Goal: Answer question/provide support: Share knowledge or assist other users

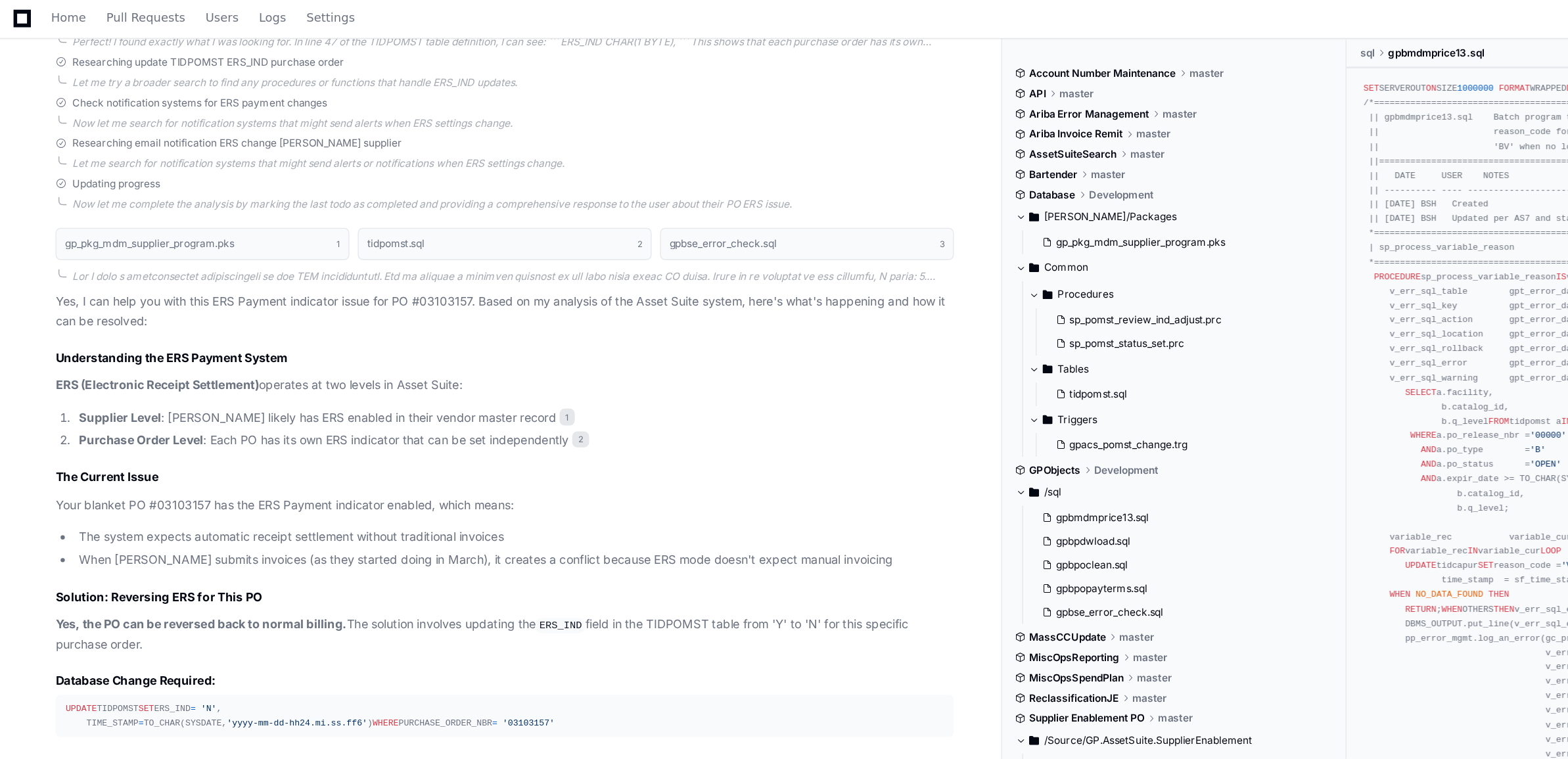
scroll to position [794, 0]
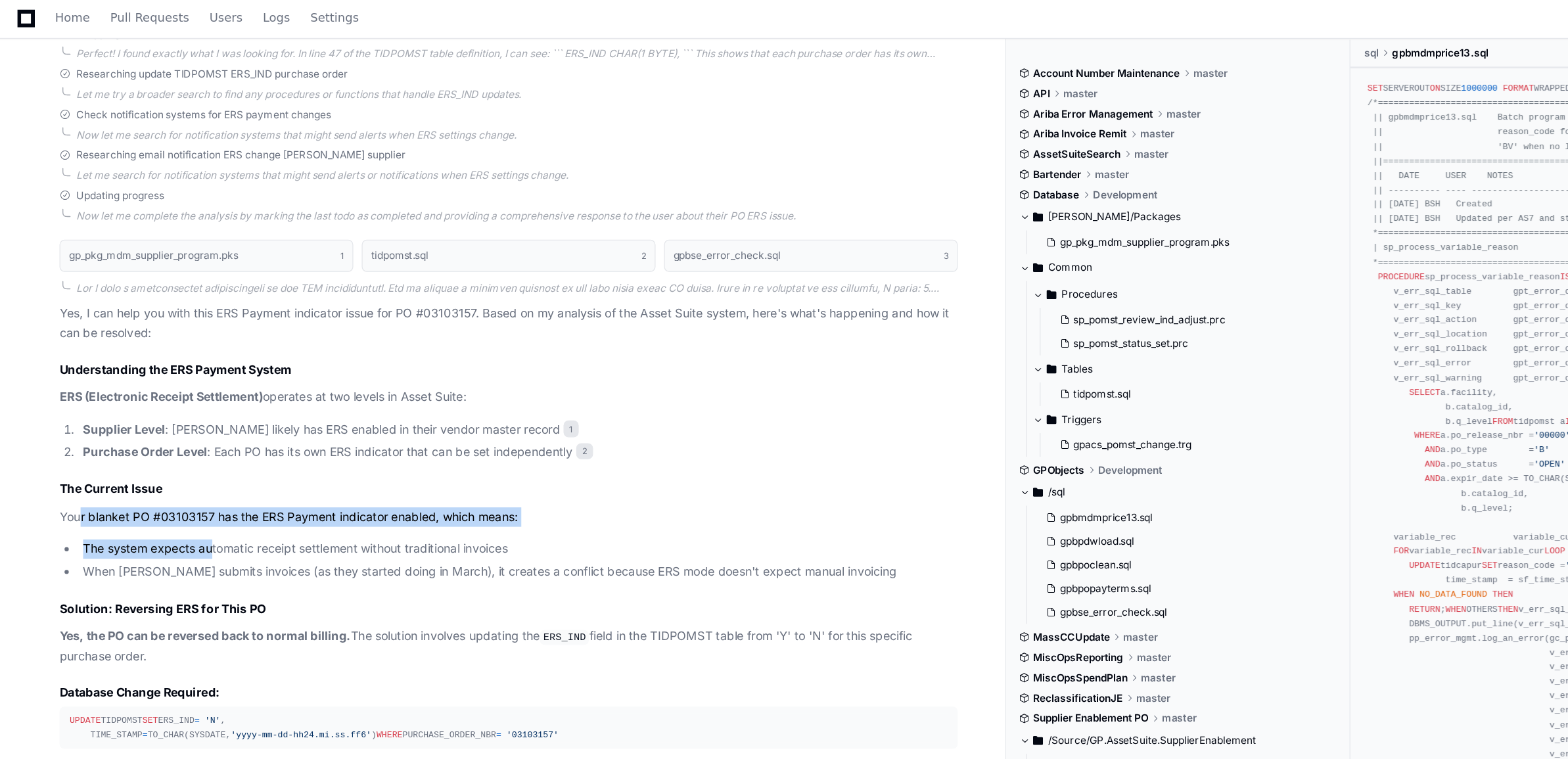
drag, startPoint x: 62, startPoint y: 407, endPoint x: 167, endPoint y: 431, distance: 107.7
click at [167, 431] on article "Yes, I can help you with this ERS Payment indicator issue for PO #03103157. Bas…" at bounding box center [397, 529] width 699 height 583
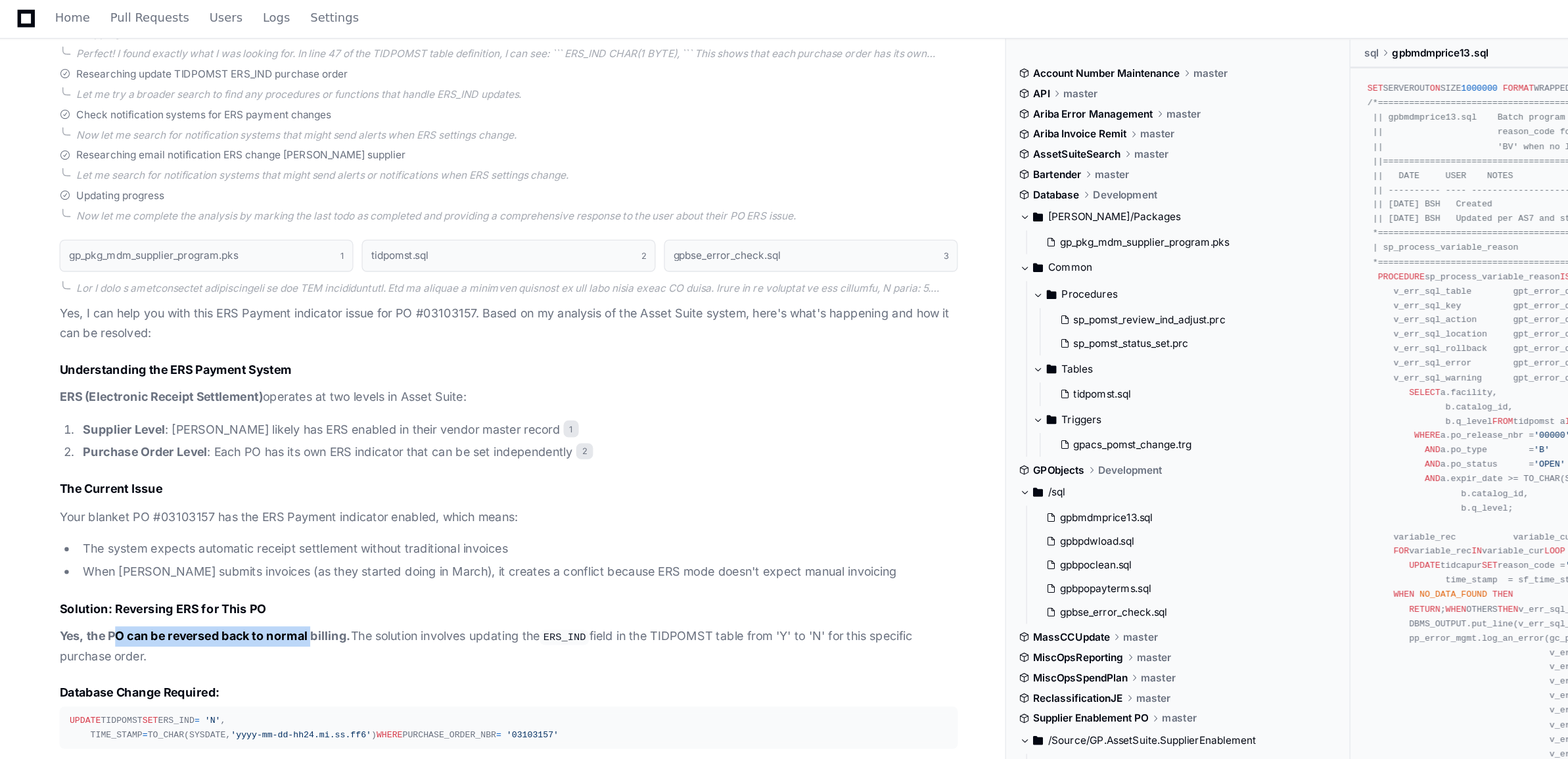
drag, startPoint x: 89, startPoint y: 484, endPoint x: 245, endPoint y: 496, distance: 156.5
click at [245, 496] on article "Yes, I can help you with this ERS Payment indicator issue for PO #03103157. Bas…" at bounding box center [397, 529] width 699 height 583
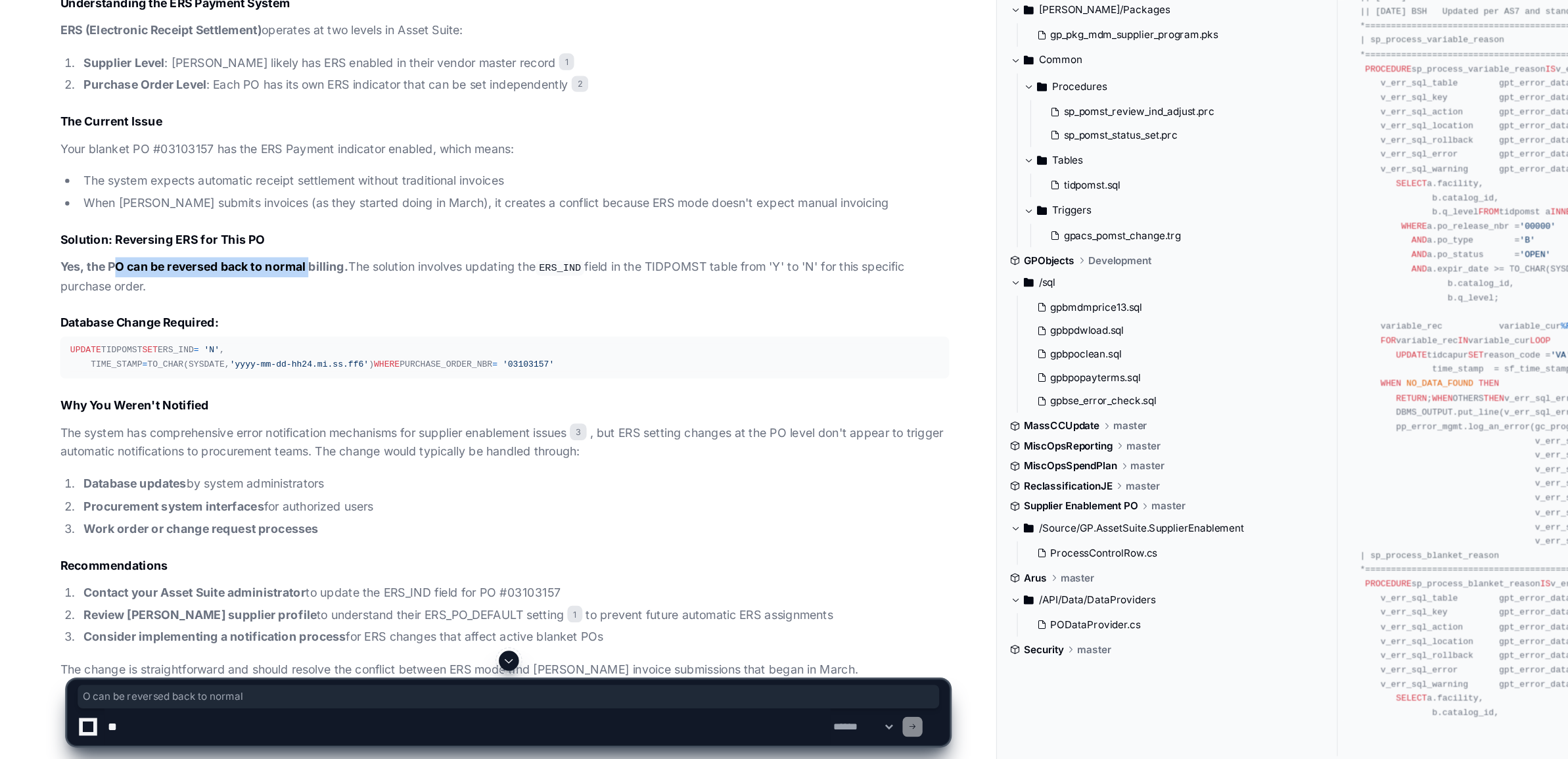
scroll to position [983, 0]
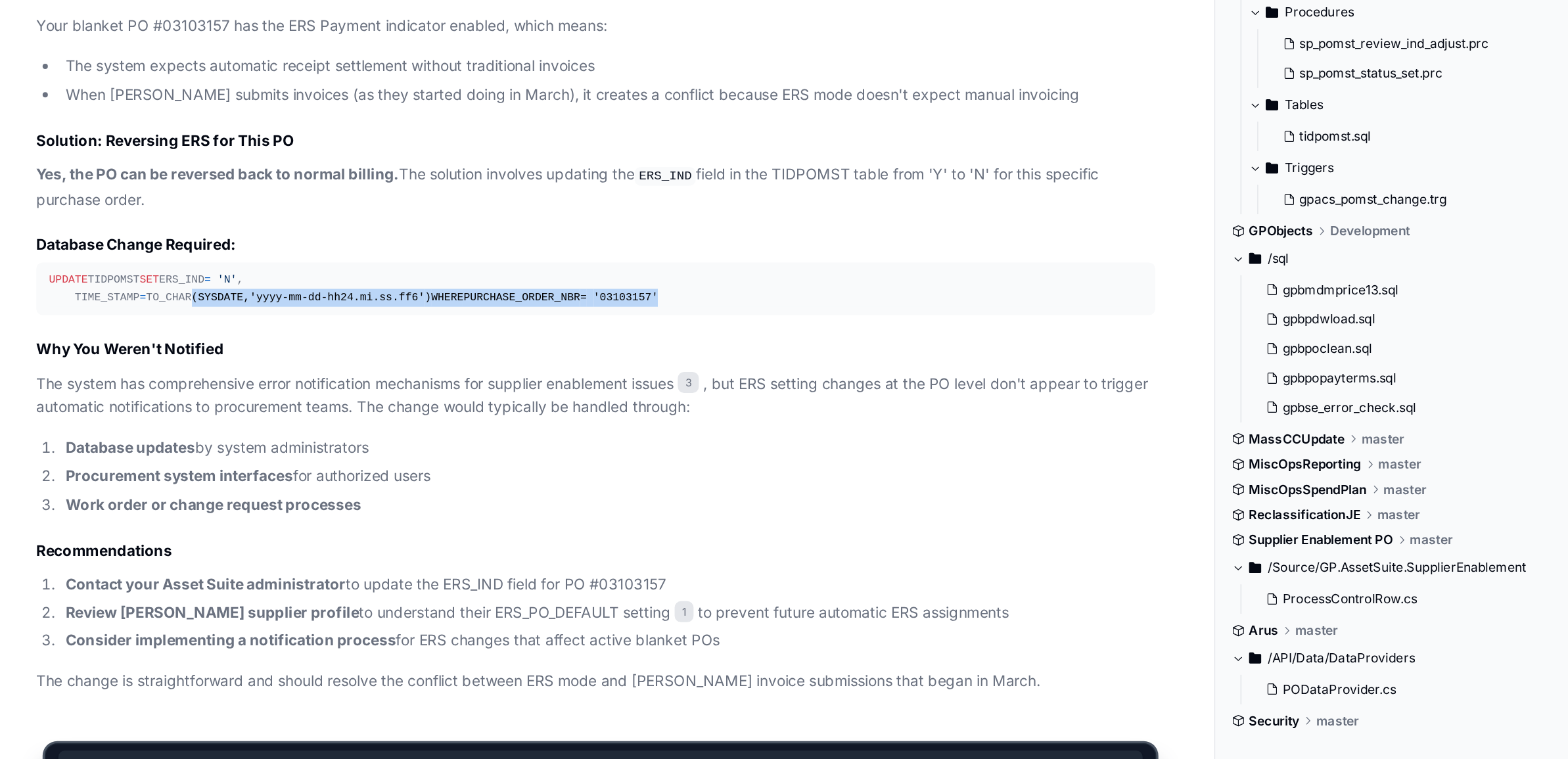
drag, startPoint x: 196, startPoint y: 407, endPoint x: 138, endPoint y: 398, distance: 58.7
click at [138, 398] on div "UPDATE TIDPOMST SET ERS_IND = 'N' , TIME_STAMP = TO_CHAR(SYSDATE, 'yyyy-mm-dd-h…" at bounding box center [397, 402] width 684 height 23
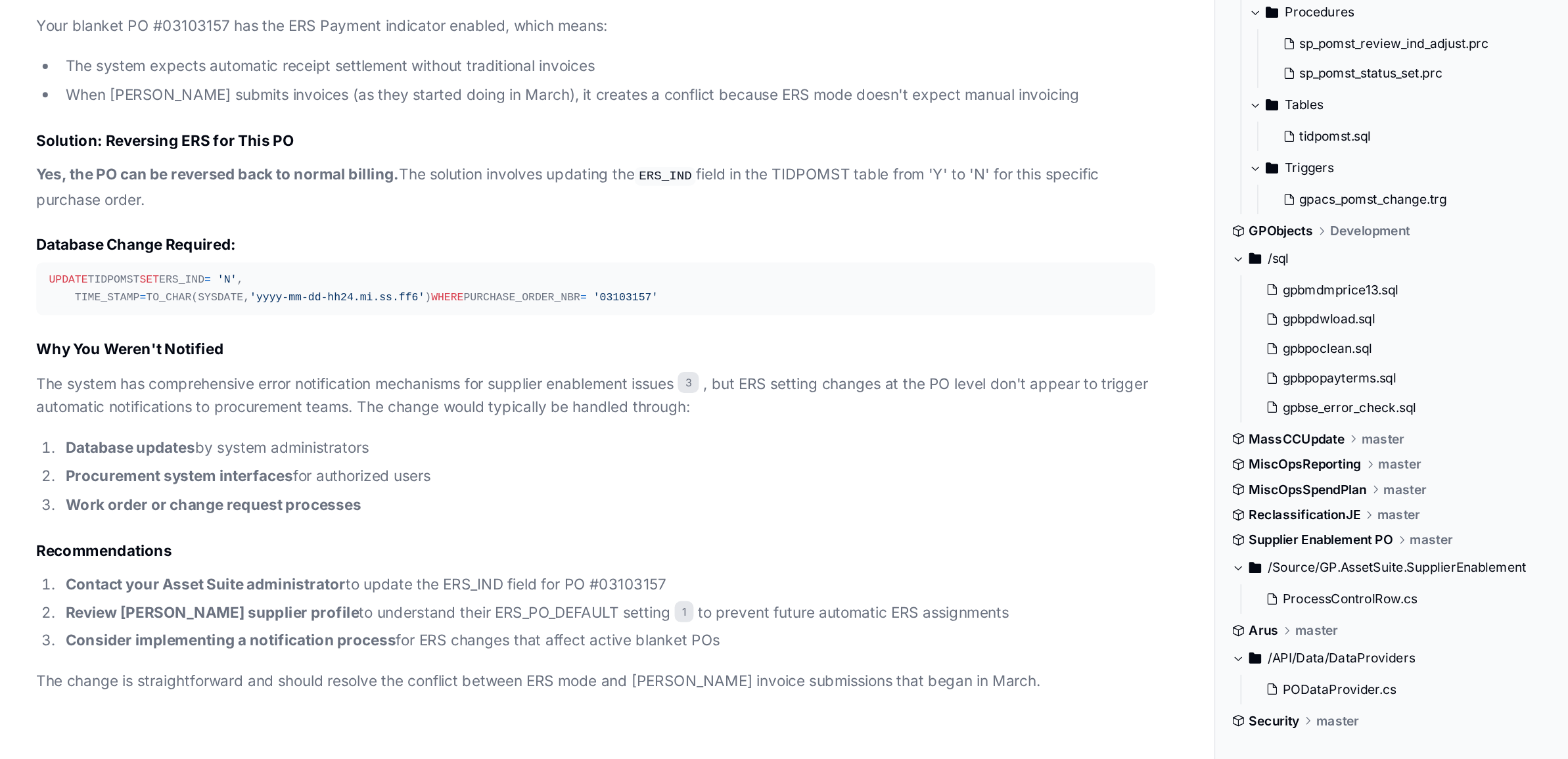
drag, startPoint x: 138, startPoint y: 398, endPoint x: 87, endPoint y: 371, distance: 57.7
click at [87, 391] on div "UPDATE TIDPOMST SET ERS_IND = 'N' , TIME_STAMP = TO_CHAR(SYSDATE, 'yyyy-mm-dd-h…" at bounding box center [397, 402] width 684 height 23
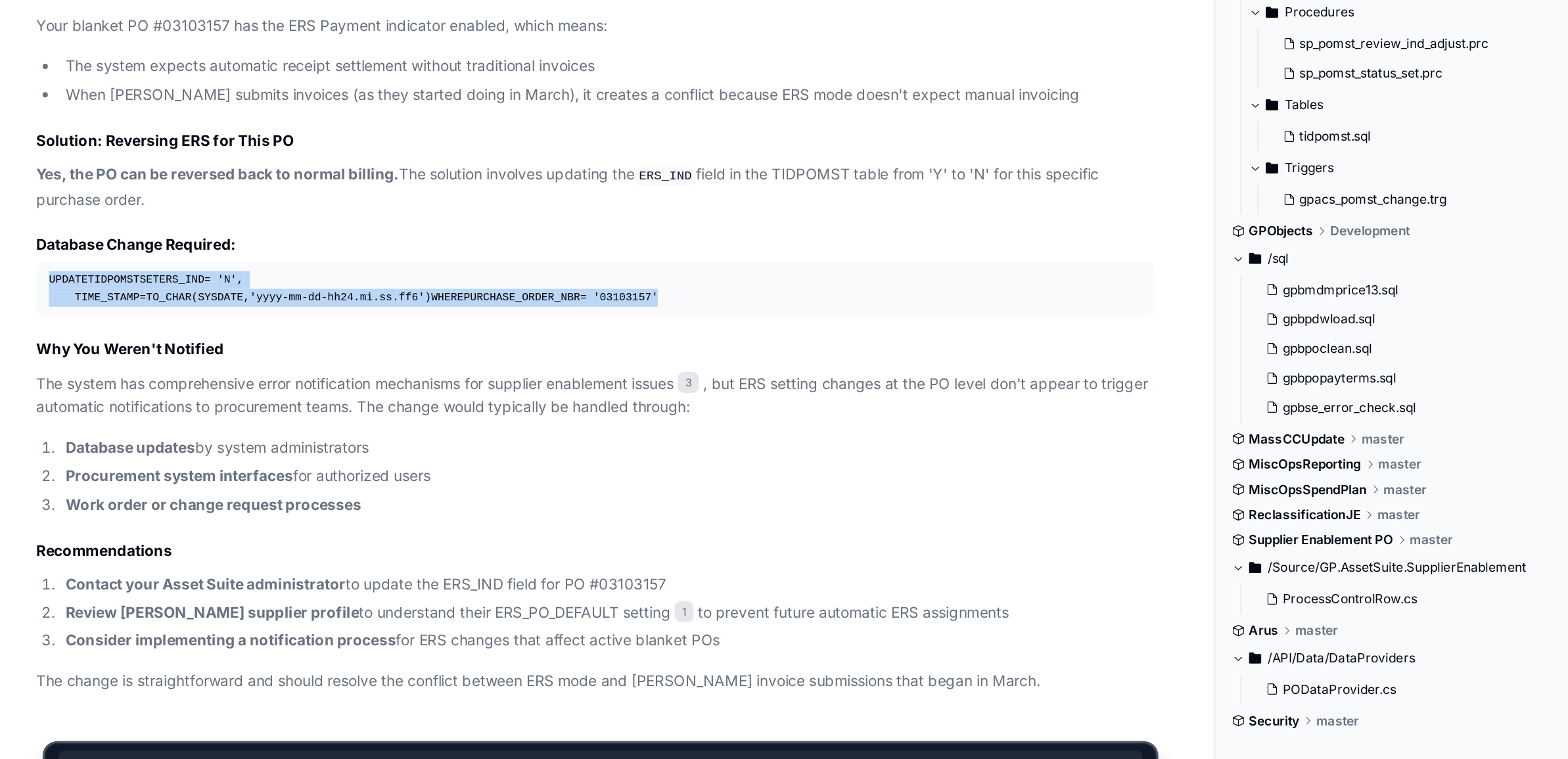
drag, startPoint x: 51, startPoint y: 369, endPoint x: 201, endPoint y: 404, distance: 154.0
click at [201, 404] on pre "UPDATE TIDPOMST SET ERS_IND = 'N' , TIME_STAMP = TO_CHAR(SYSDATE, 'yyyy-mm-dd-h…" at bounding box center [397, 402] width 699 height 33
copy div "UPDATE TIDPOMST SET ERS_IND = 'N' , TIME_STAMP = TO_CHAR(SYSDATE, 'yyyy-mm-dd-h…"
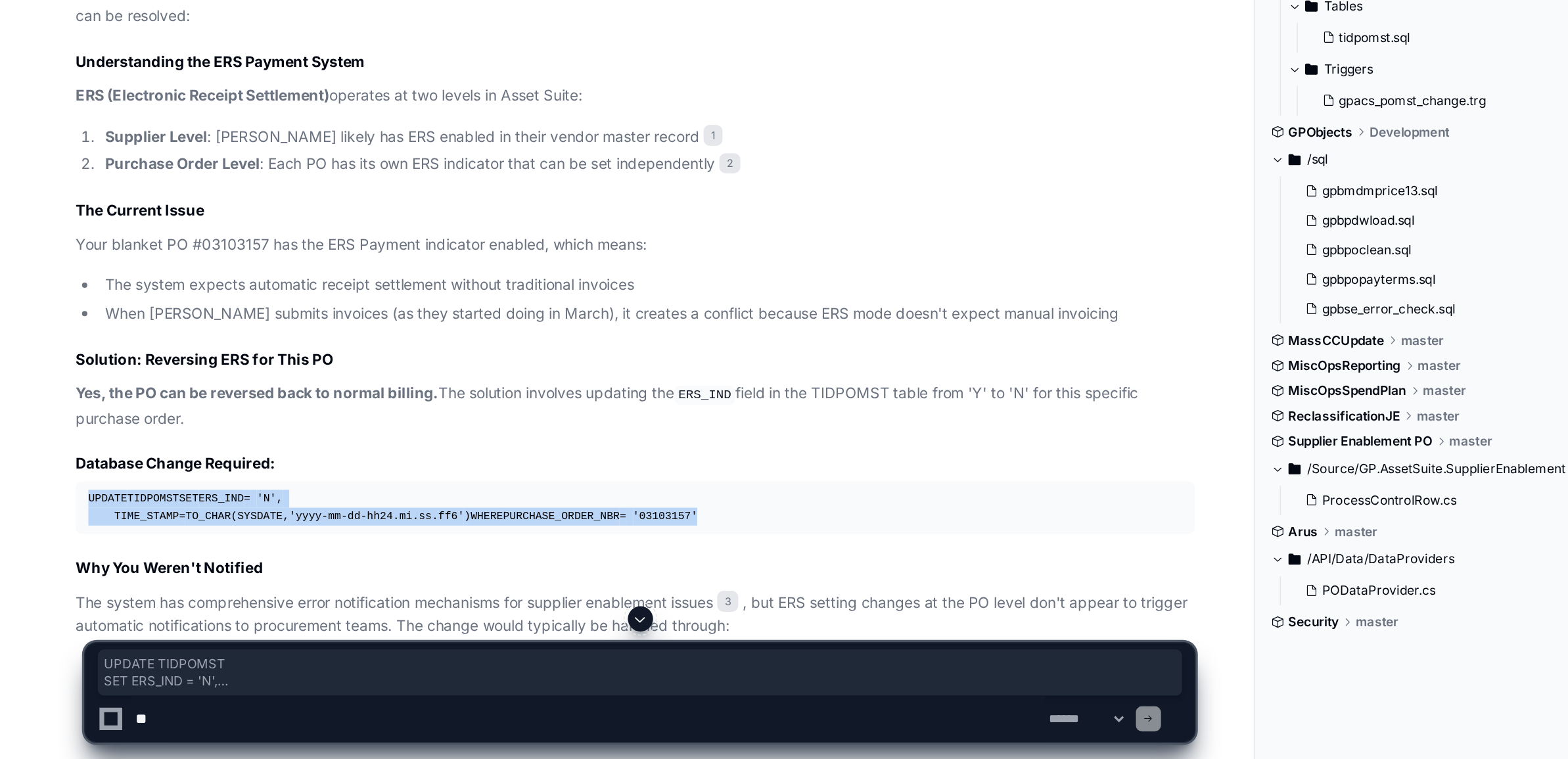
scroll to position [837, 0]
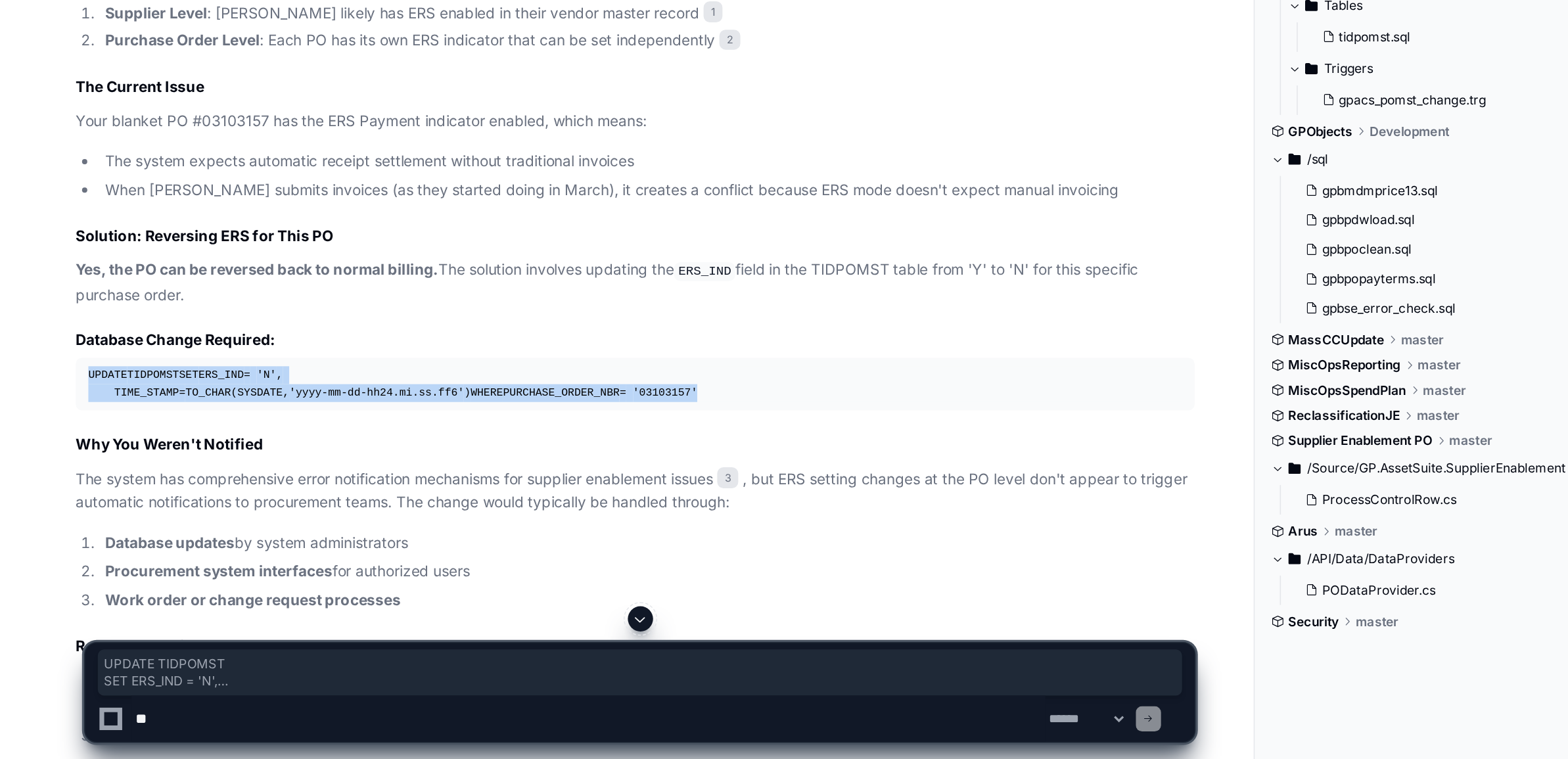
copy div "UPDATE TIDPOMST SET ERS_IND = 'N' , TIME_STAMP = TO_CHAR(SYSDATE, 'yyyy-mm-dd-h…"
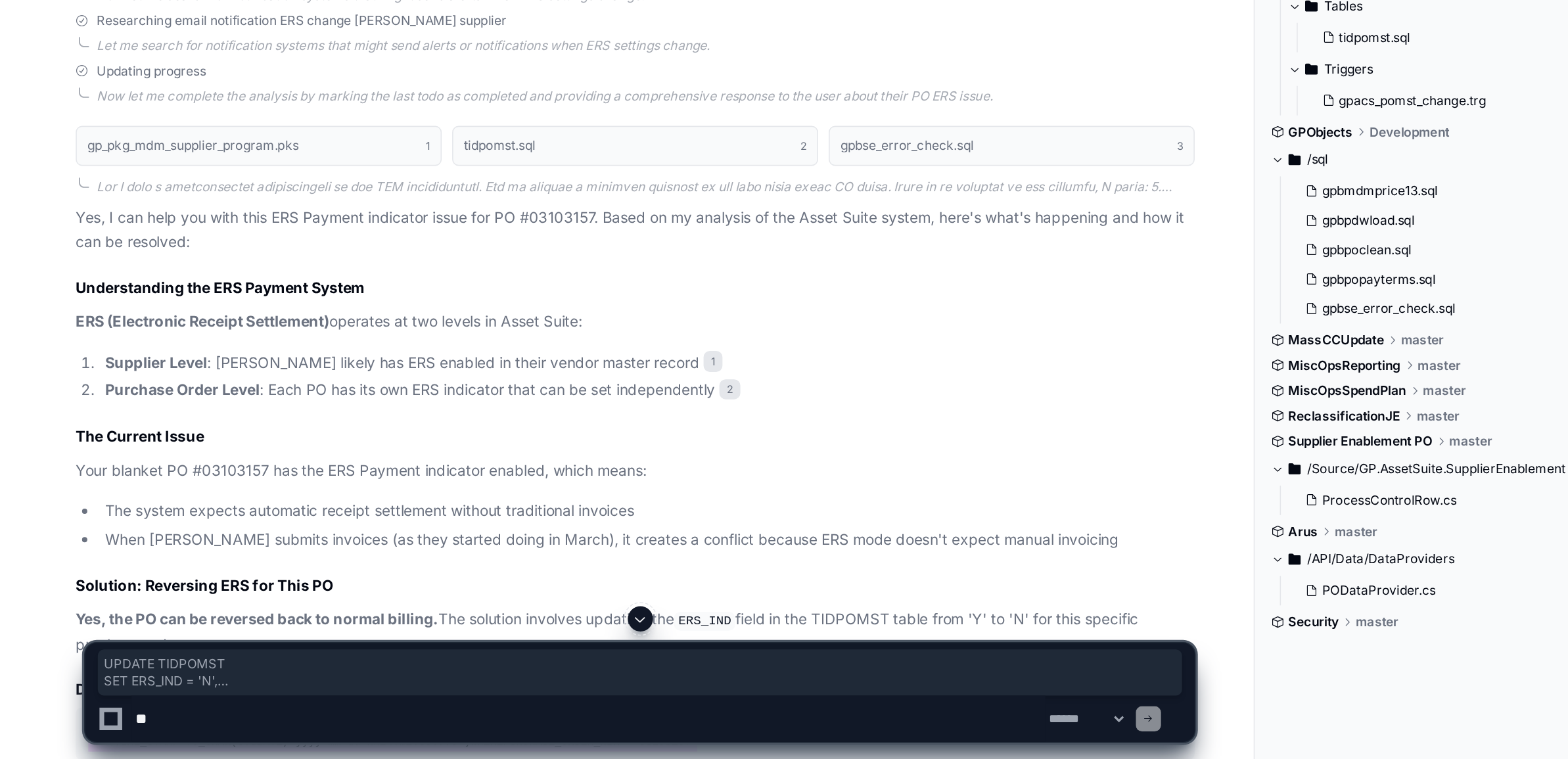
scroll to position [626, 0]
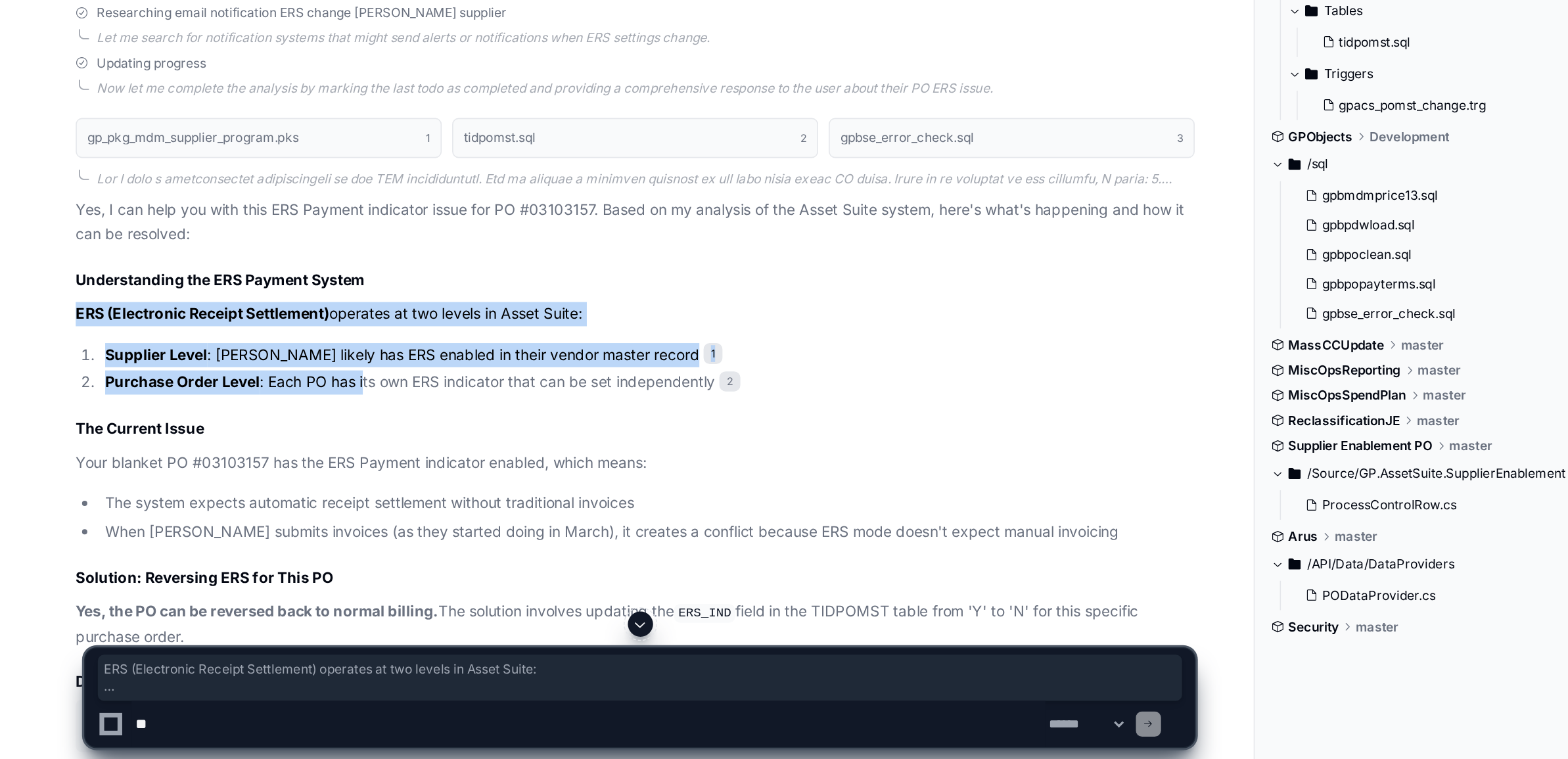
drag, startPoint x: 49, startPoint y: 477, endPoint x: 227, endPoint y: 513, distance: 181.6
click at [227, 513] on article "Yes, I can help you with this ERS Payment indicator issue for PO #03103157. Bas…" at bounding box center [397, 697] width 699 height 583
drag, startPoint x: 227, startPoint y: 513, endPoint x: 169, endPoint y: 501, distance: 59.2
click at [169, 501] on li "Supplier Level : [PERSON_NAME] likely has ERS enabled in their vendor master re…" at bounding box center [404, 503] width 685 height 15
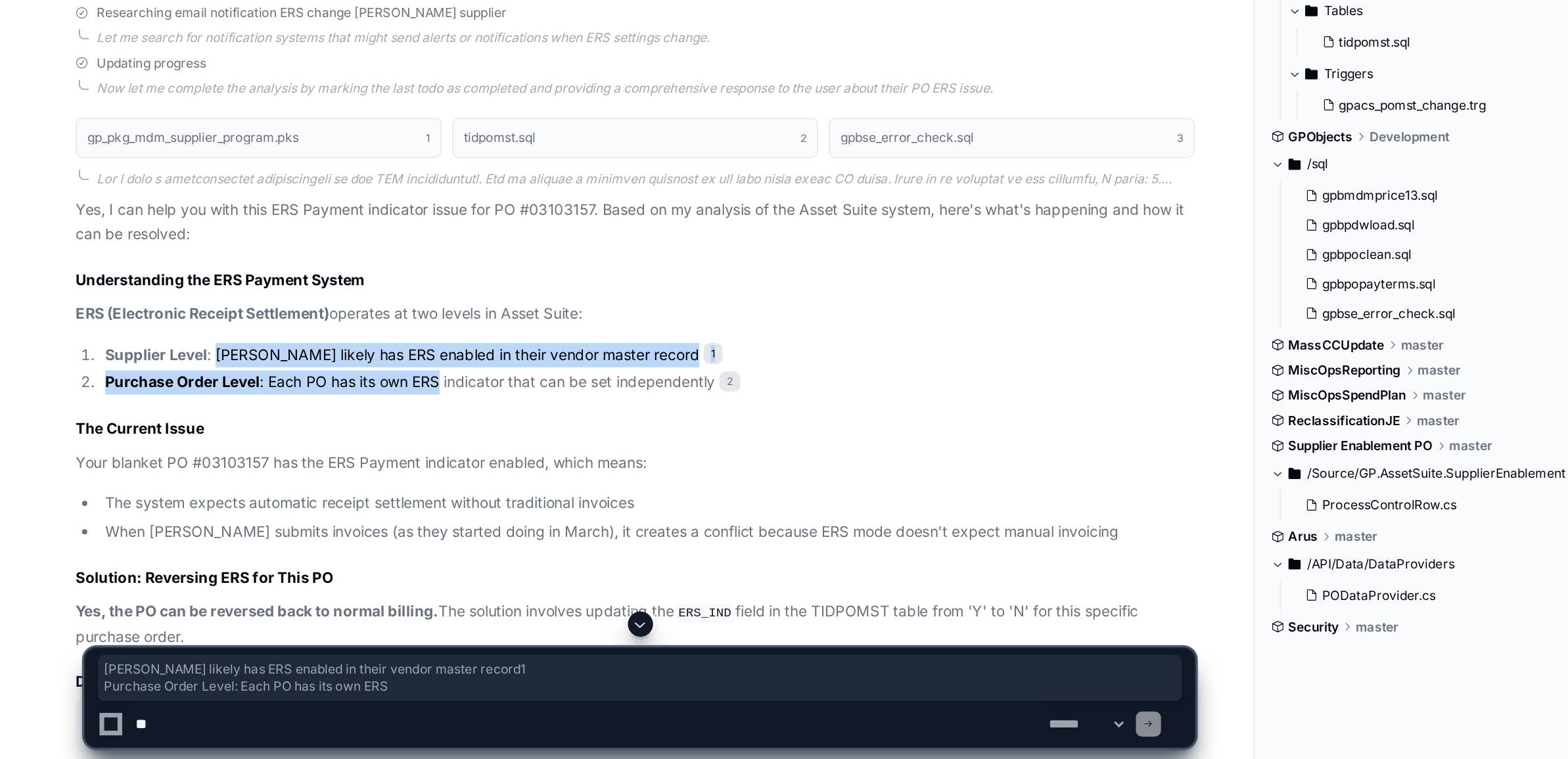
drag, startPoint x: 169, startPoint y: 501, endPoint x: 269, endPoint y: 511, distance: 100.5
click at [269, 511] on ol "Supplier Level : [PERSON_NAME] likely has ERS enabled in their vendor master re…" at bounding box center [397, 512] width 699 height 33
drag, startPoint x: 269, startPoint y: 511, endPoint x: 169, endPoint y: 516, distance: 100.1
click at [169, 516] on li "Purchase Order Level : Each PO has its own ERS indicator that can be set indepe…" at bounding box center [404, 520] width 685 height 15
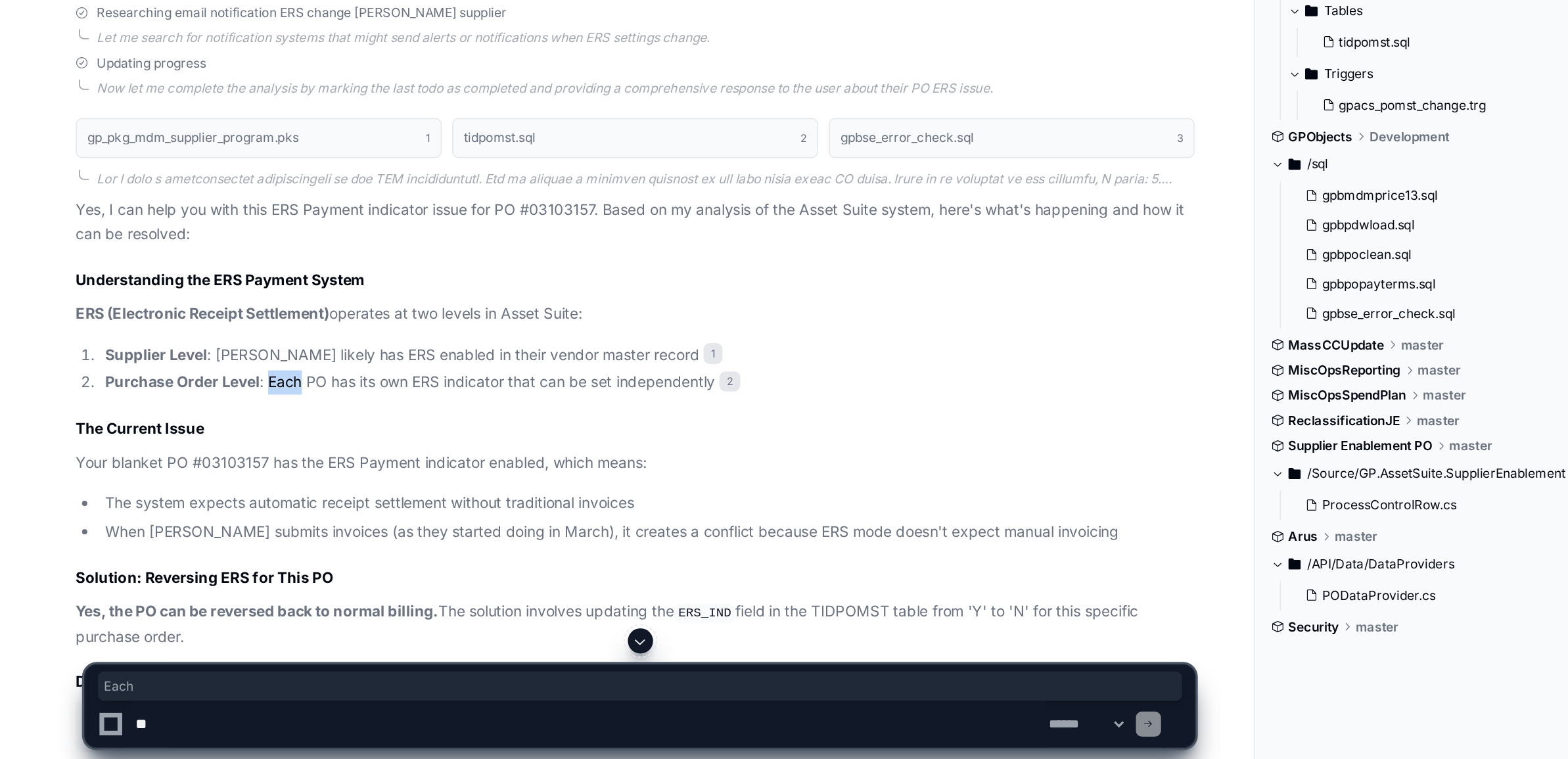
click at [169, 516] on li "Purchase Order Level : Each PO has its own ERS indicator that can be set indepe…" at bounding box center [404, 520] width 685 height 15
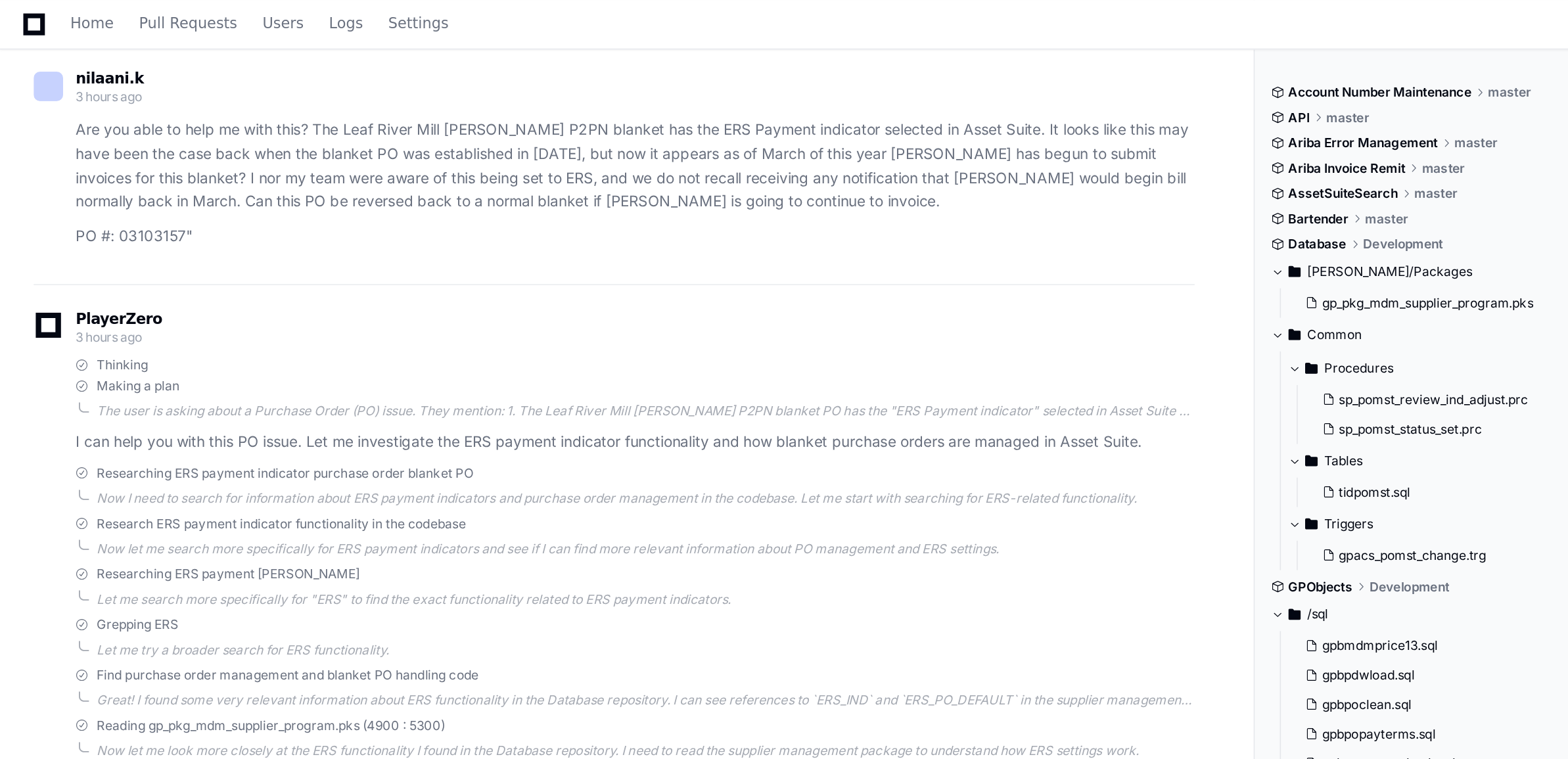
scroll to position [0, 0]
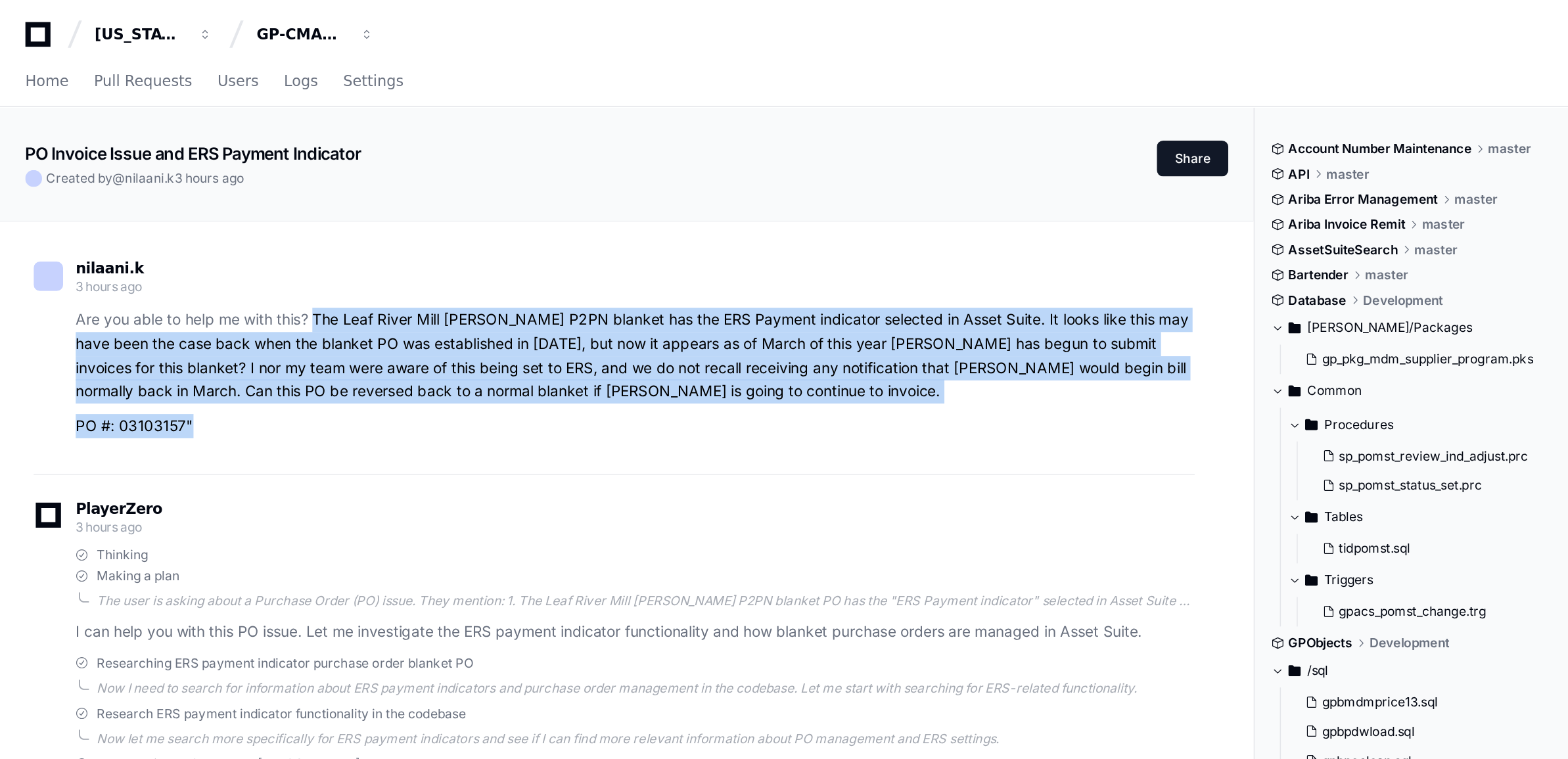
drag, startPoint x: 169, startPoint y: 516, endPoint x: 309, endPoint y: 266, distance: 286.5
click at [309, 266] on article "Are you able to help me with this? The Leaf River Mill [PERSON_NAME] P2PN blank…" at bounding box center [397, 234] width 699 height 81
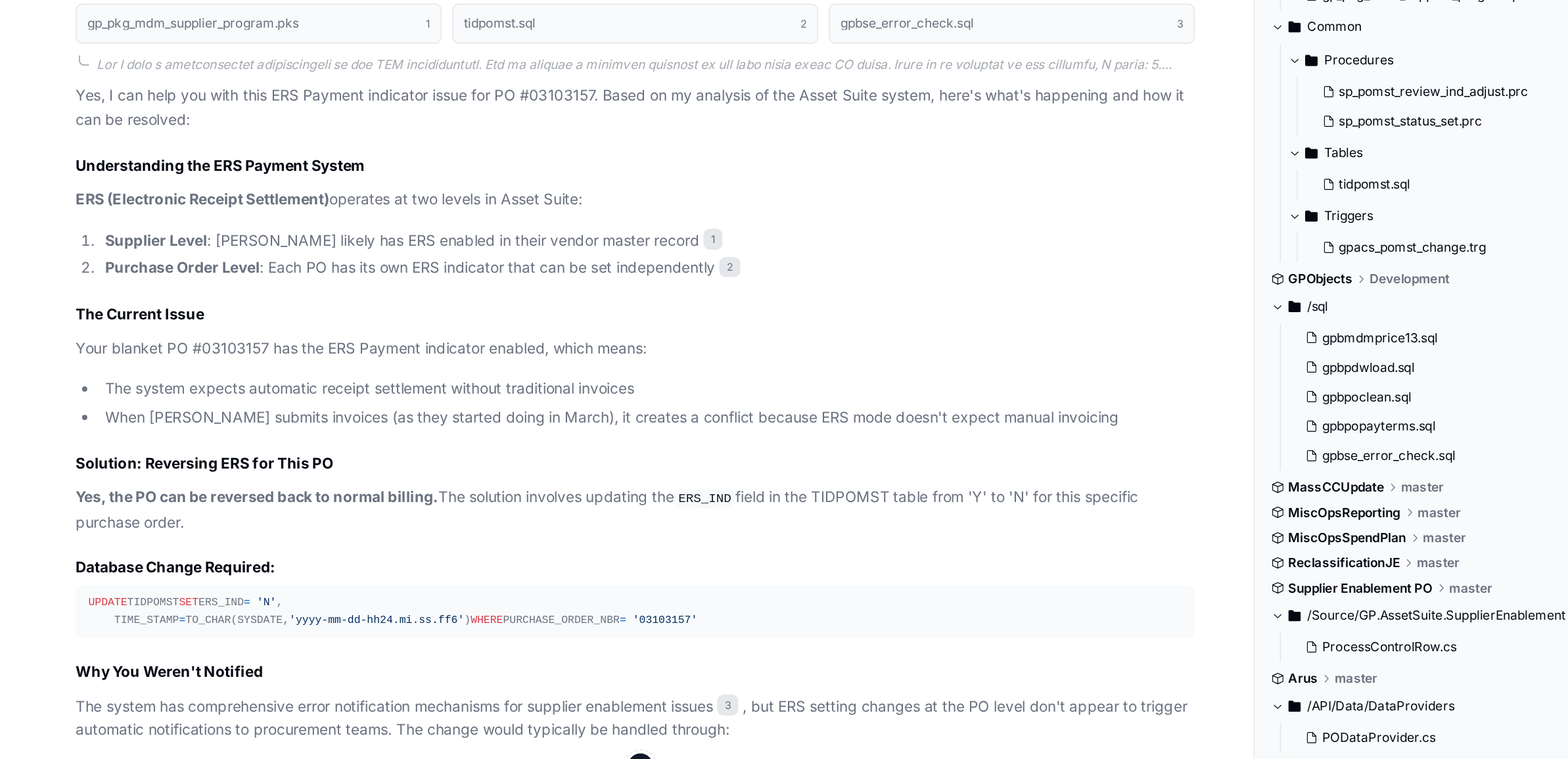
scroll to position [983, 0]
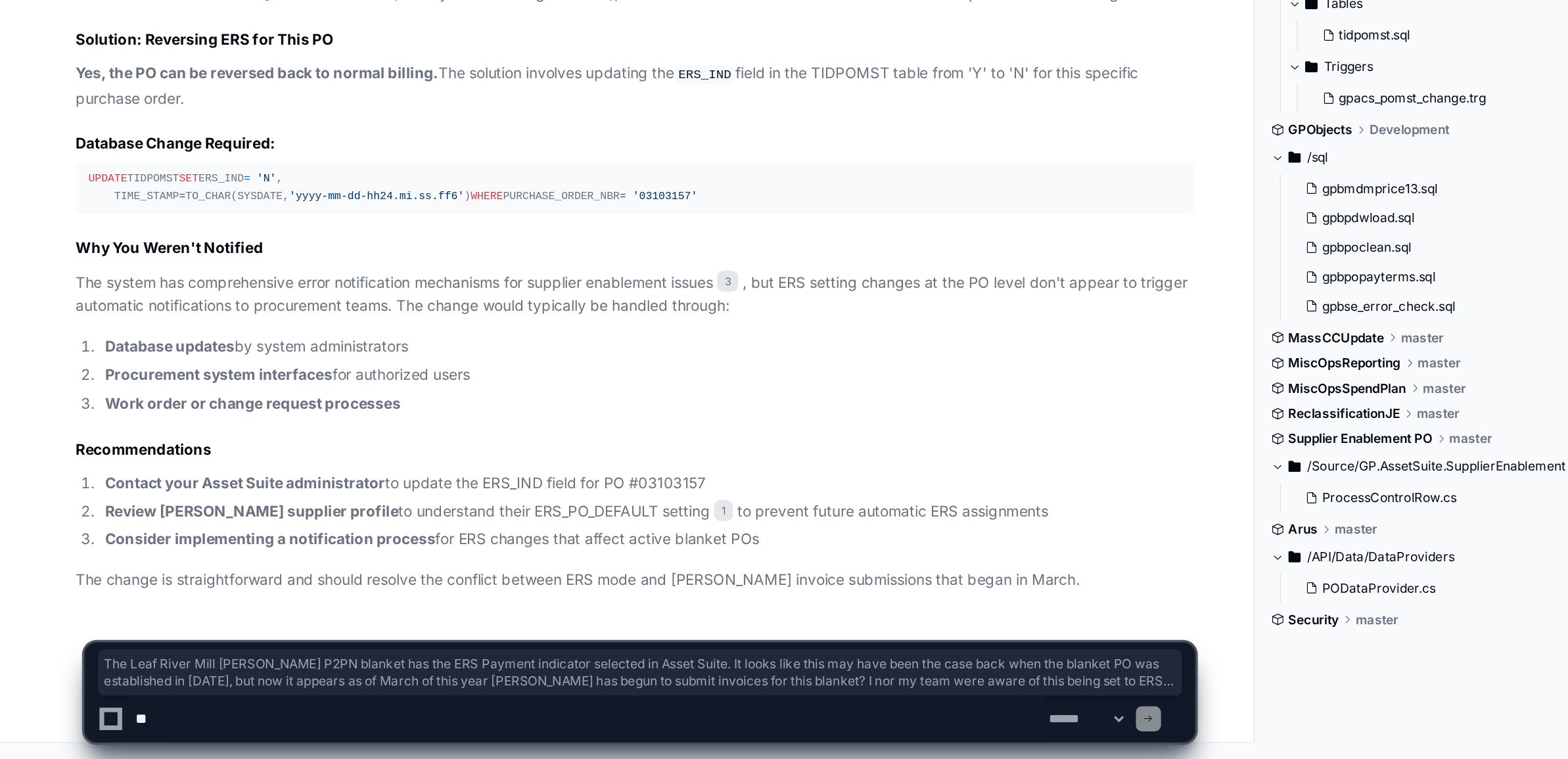
click at [169, 727] on textarea at bounding box center [367, 733] width 571 height 29
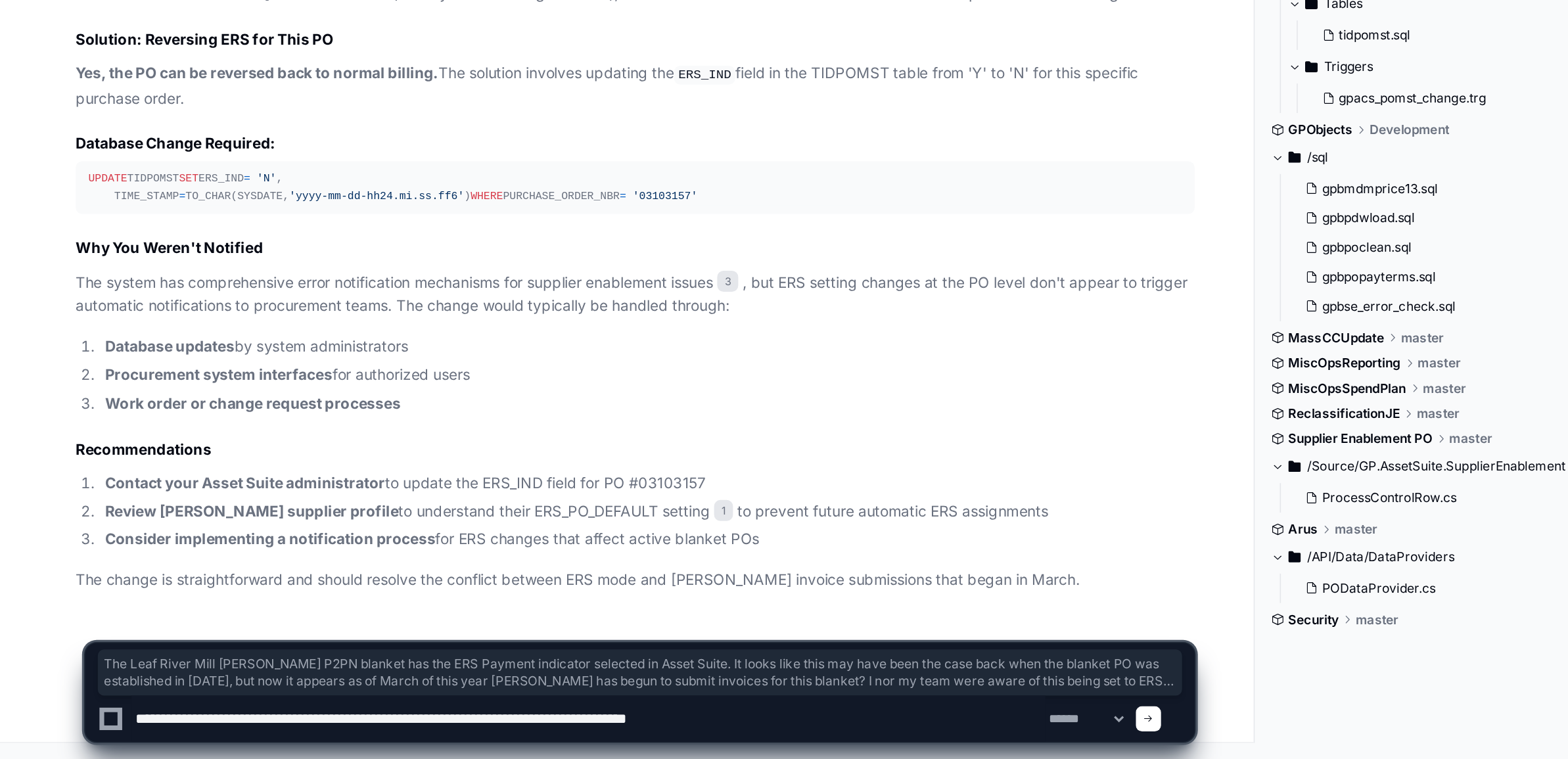
type textarea "**********"
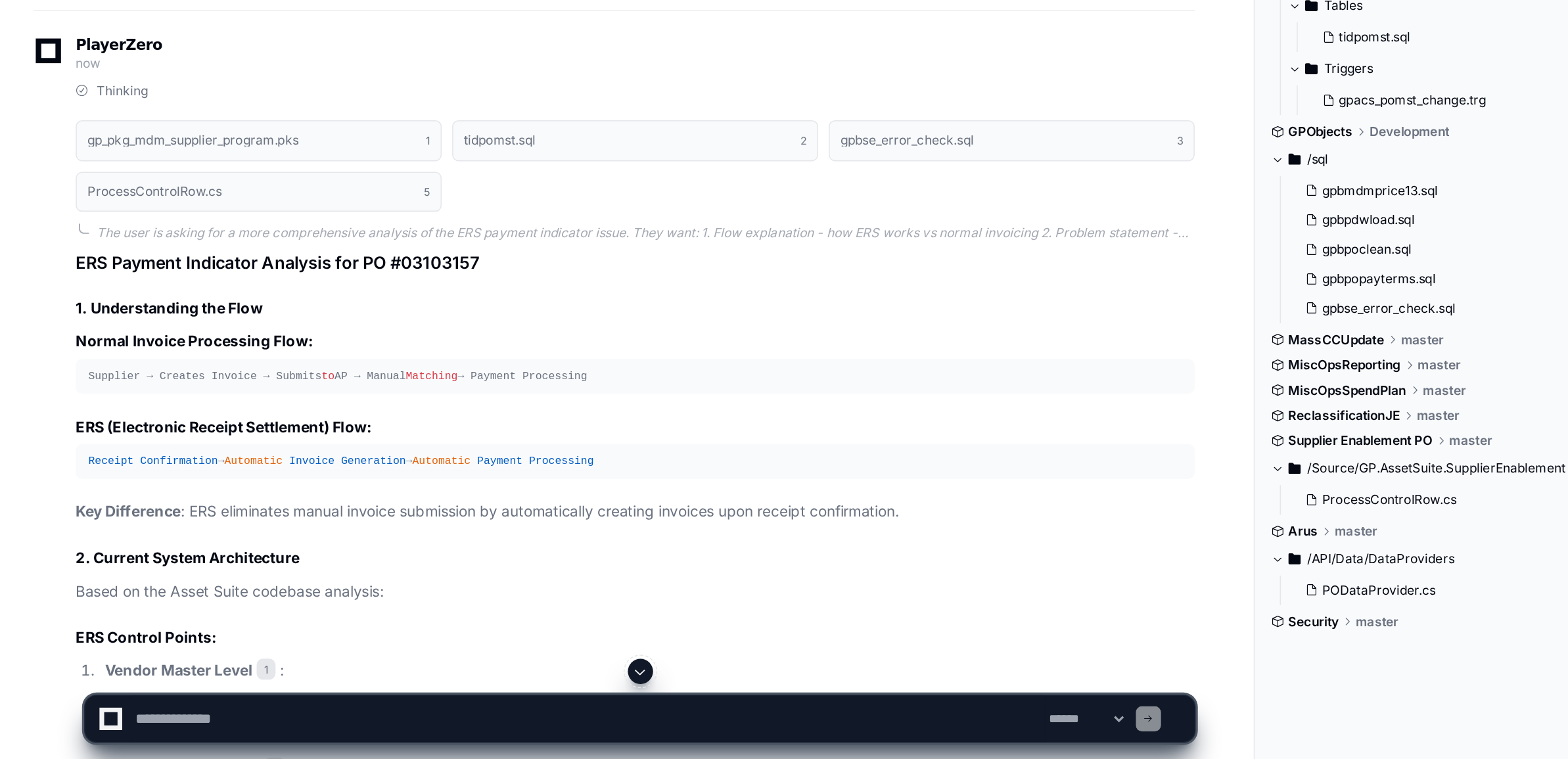
scroll to position [1526, 0]
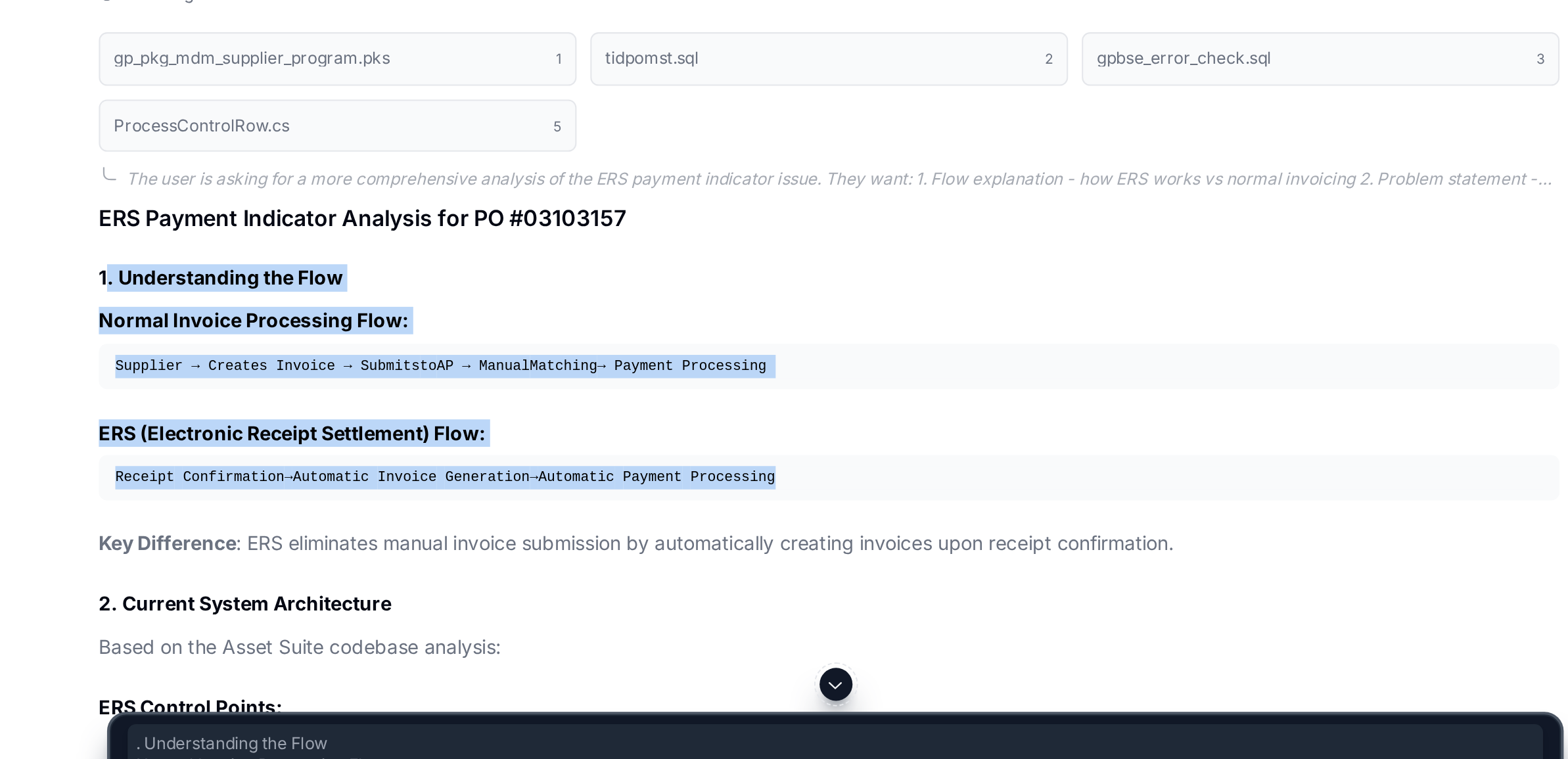
drag, startPoint x: 224, startPoint y: 562, endPoint x: 52, endPoint y: 501, distance: 182.5
copy article ". Understanding the Flow Normal Invoice Processing Flow: Supplier → Creates Inv…"
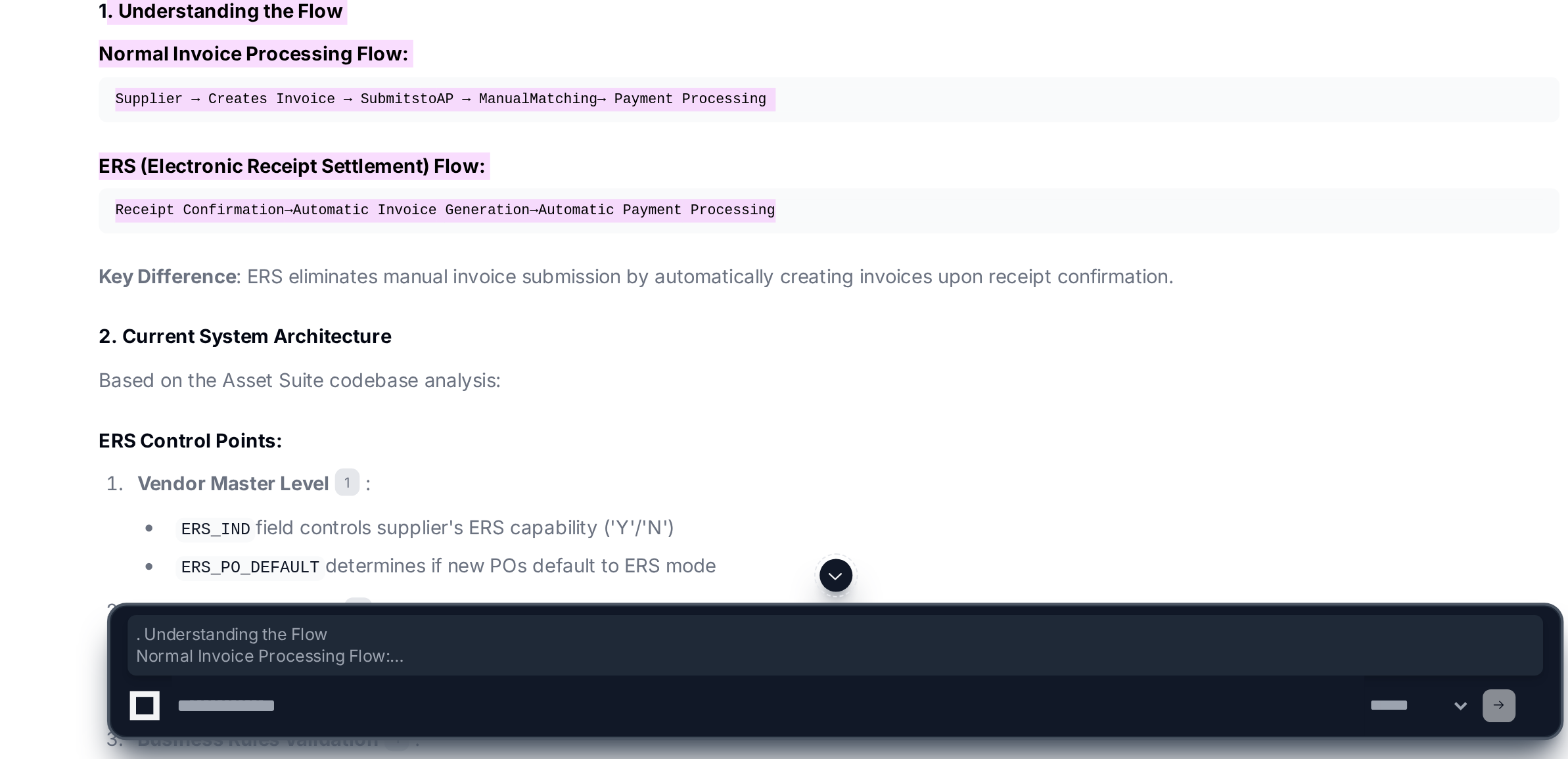
scroll to position [1602, 0]
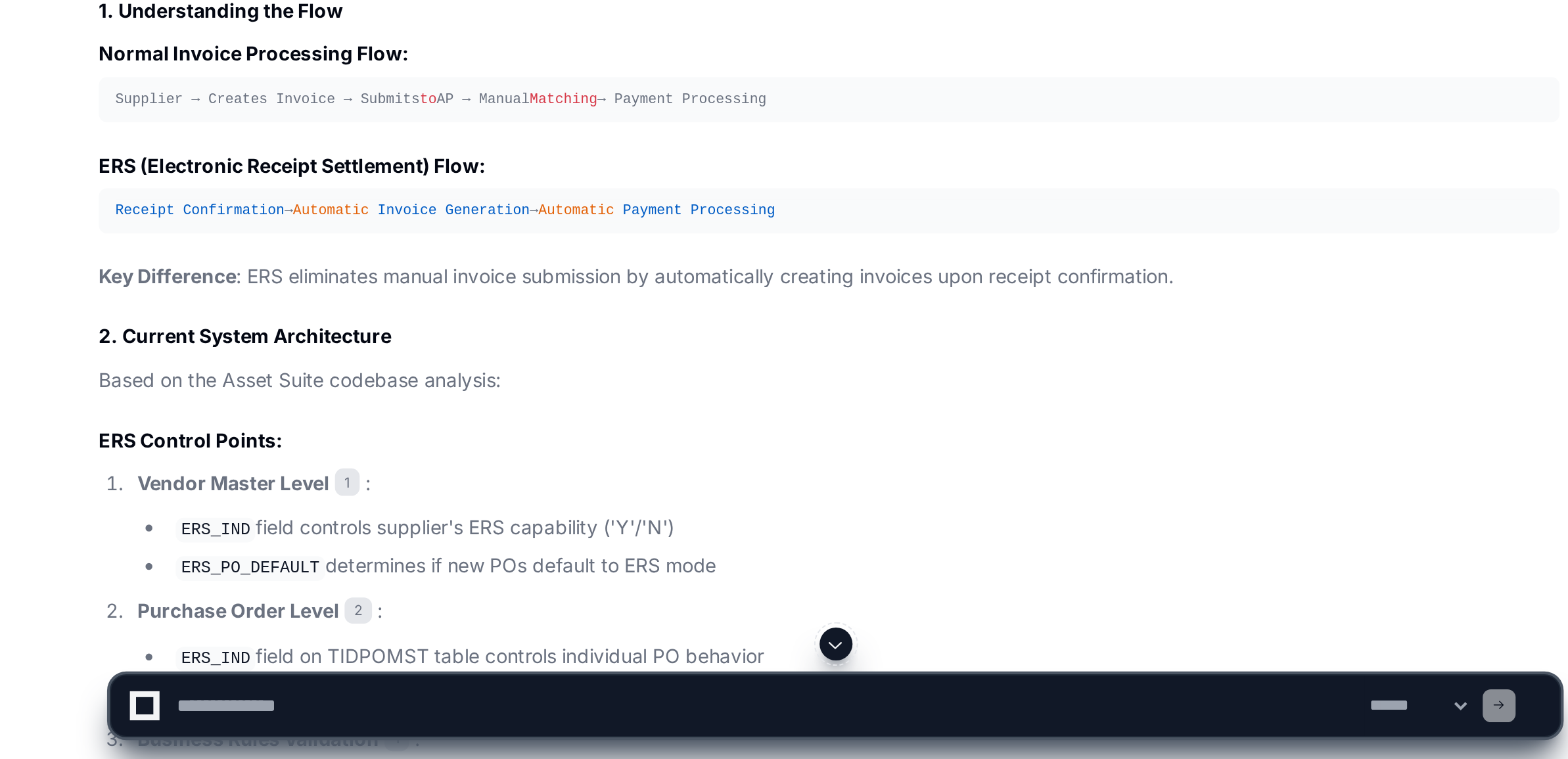
drag, startPoint x: 117, startPoint y: 552, endPoint x: 282, endPoint y: 556, distance: 165.0
click at [282, 536] on p "Key Difference : ERS eliminates manual invoice submission by automatically crea…" at bounding box center [397, 529] width 699 height 15
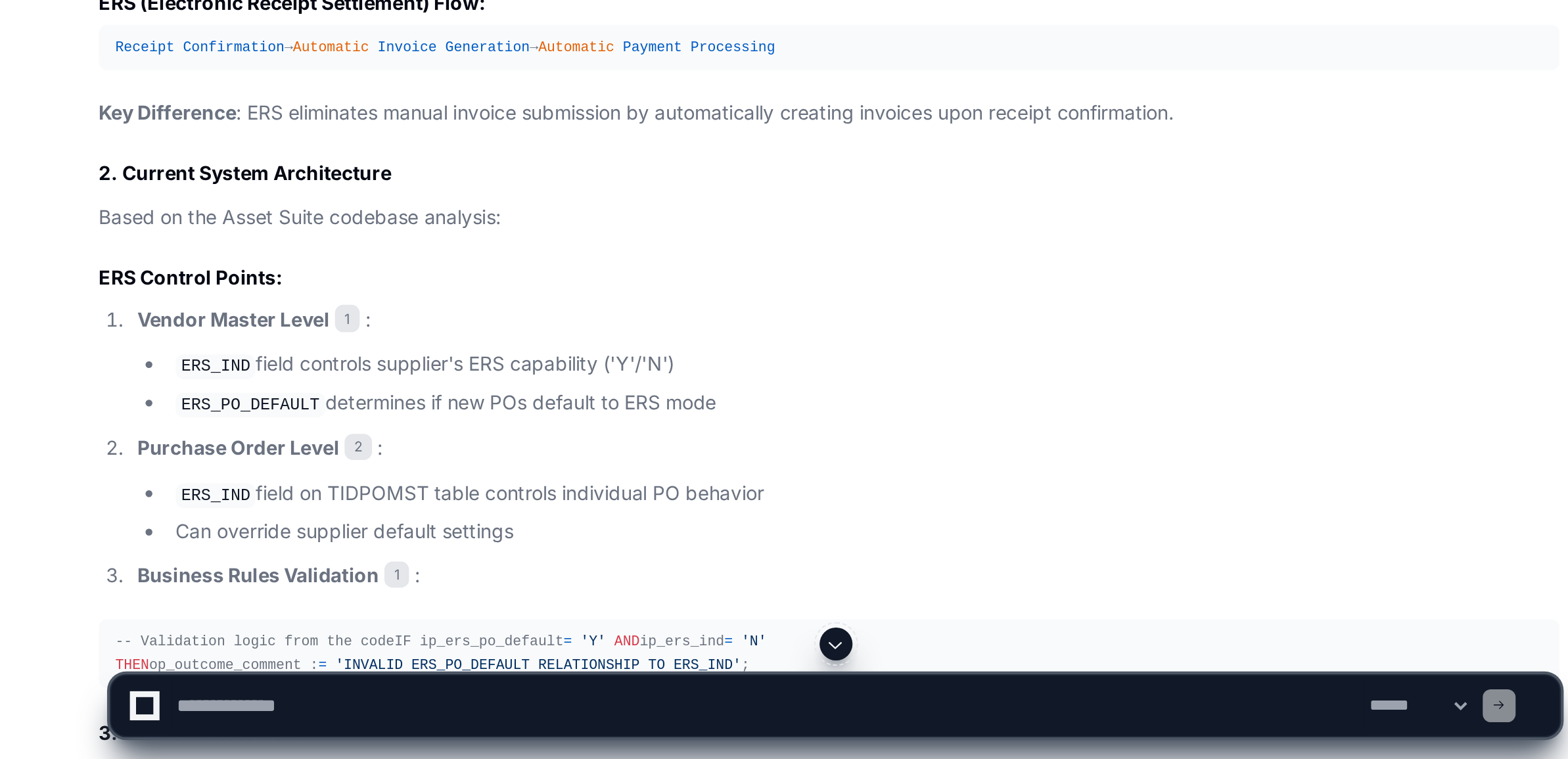
scroll to position [1687, 0]
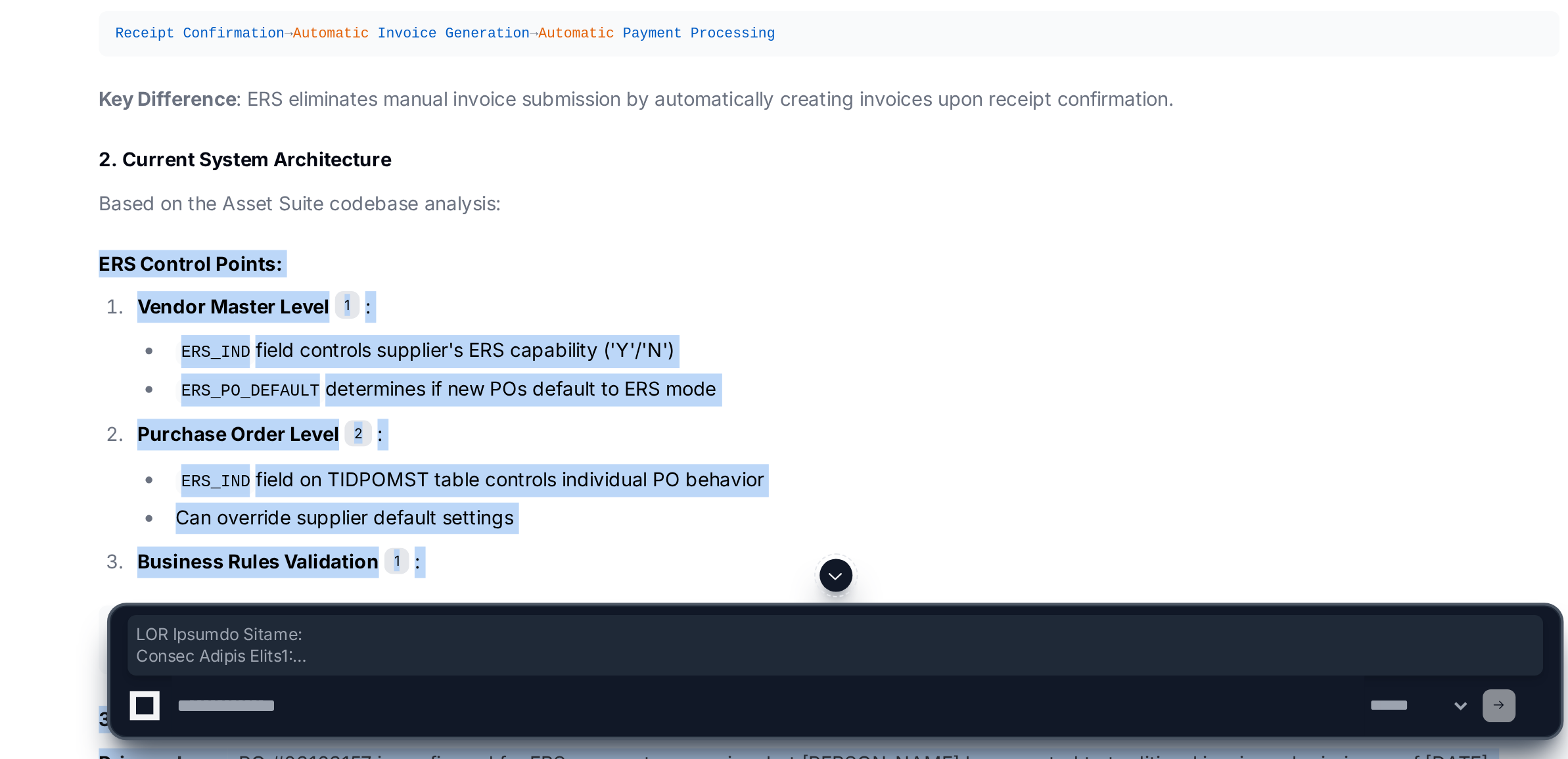
drag, startPoint x: 49, startPoint y: 543, endPoint x: 233, endPoint y: 665, distance: 220.8
click at [233, 665] on app-player-page "PO Invoice Issue and ERS Payment Indicator Created by @ nilaani.k 3 hours ago S…" at bounding box center [784, 462] width 1568 height 4162
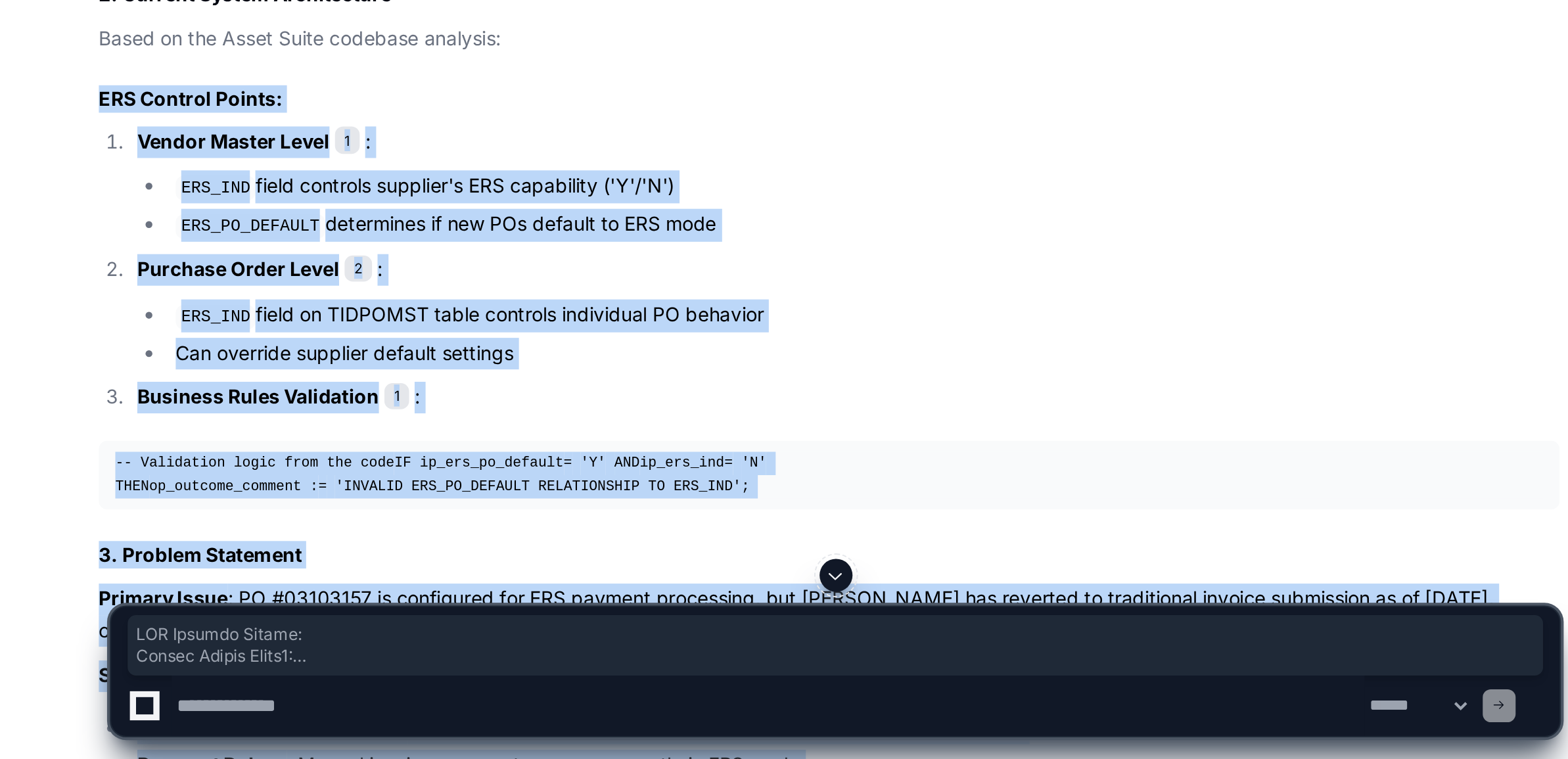
scroll to position [1766, 0]
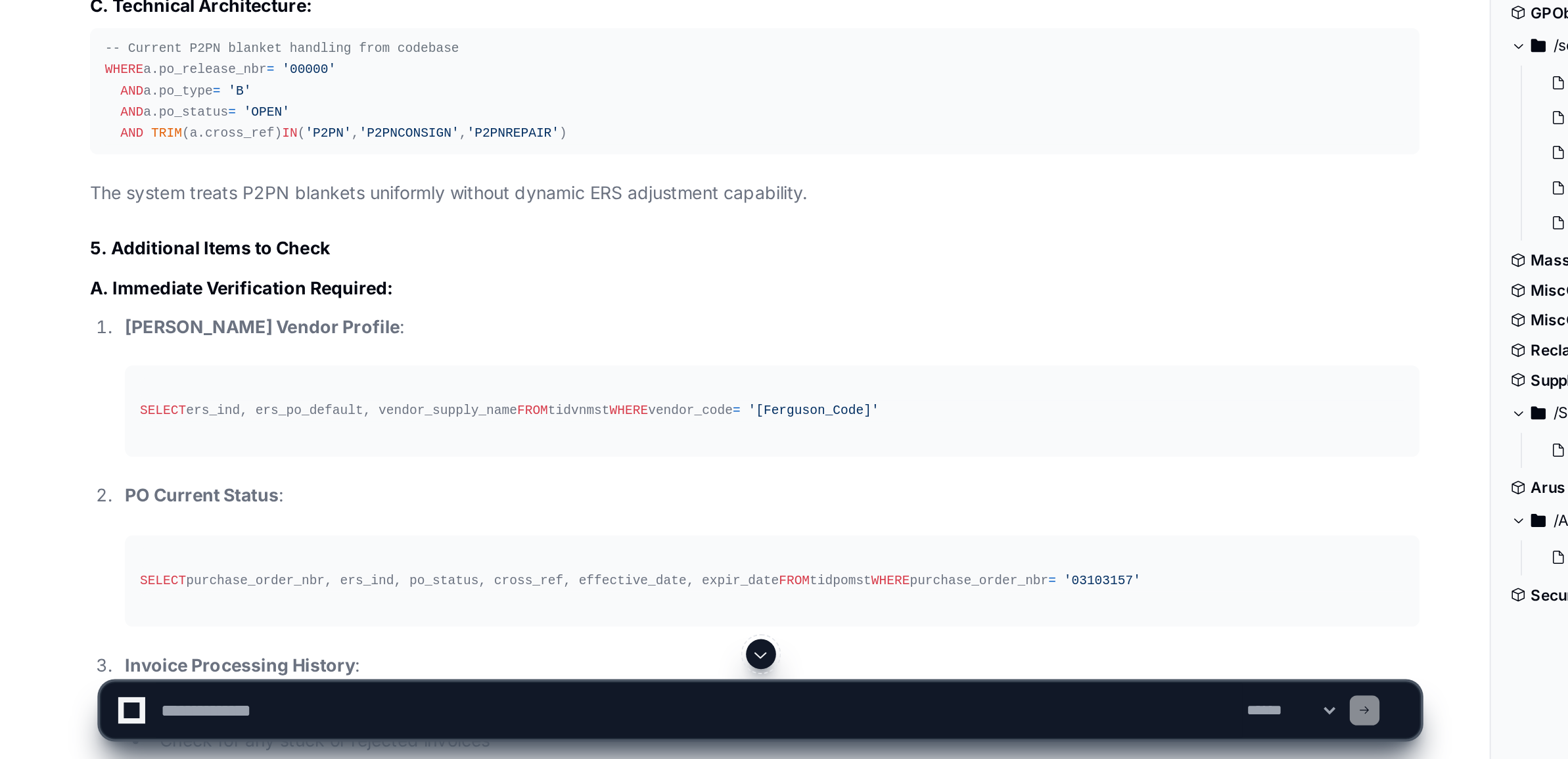
scroll to position [2453, 0]
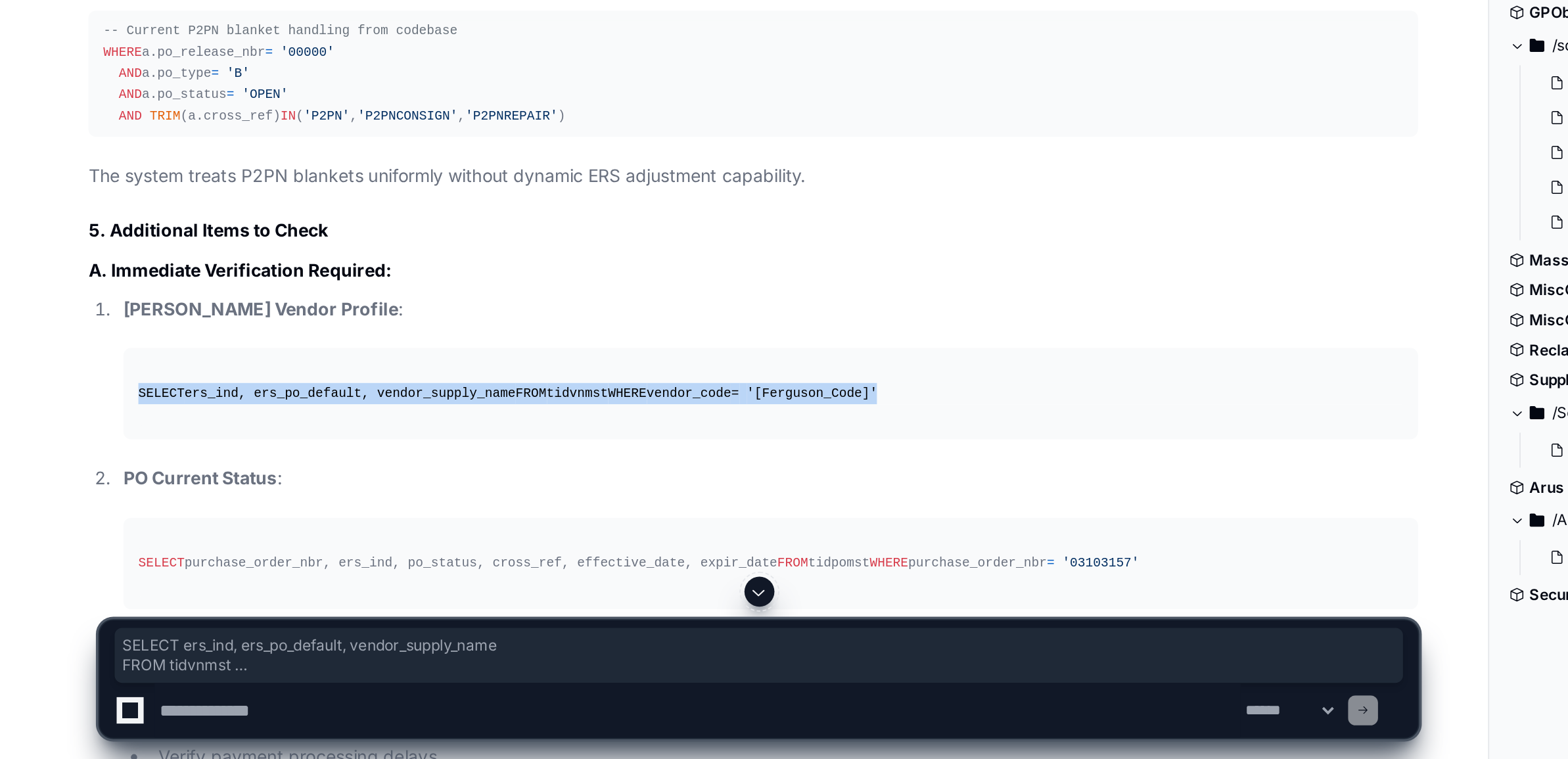
drag, startPoint x: 70, startPoint y: 611, endPoint x: 215, endPoint y: 631, distance: 146.4
click at [215, 591] on pre "SELECT ers_ind, ers_po_default, vendor_supply_name FROM tidvnmst WHERE vendor_c…" at bounding box center [406, 567] width 681 height 48
copy div "SELECT ers_ind, ers_po_default, vendor_supply_name FROM tidvnmst WHERE vendor_c…"
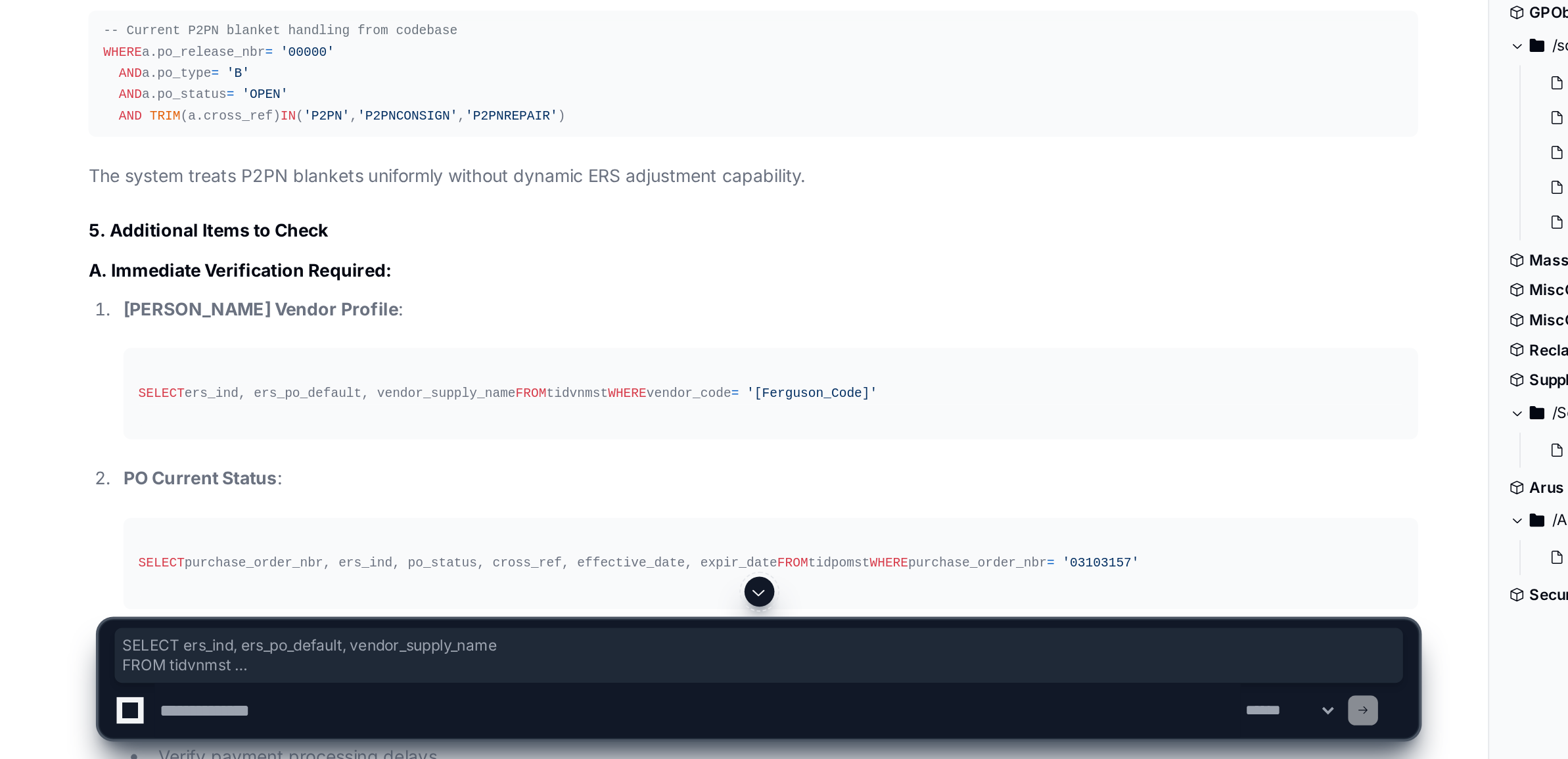
click at [145, 741] on textarea at bounding box center [367, 733] width 571 height 29
paste textarea "**********"
type textarea "**********"
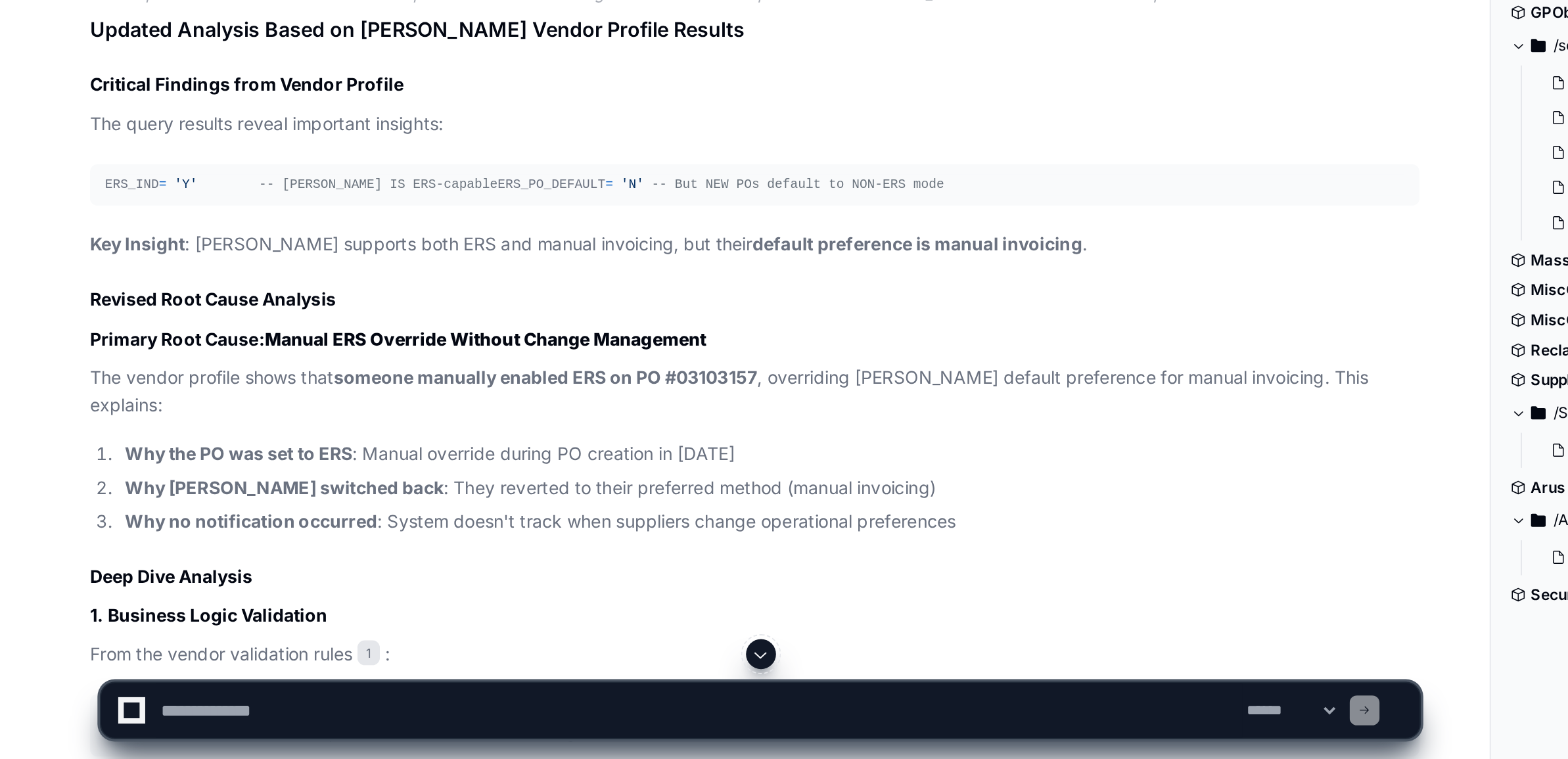
scroll to position [4103, 0]
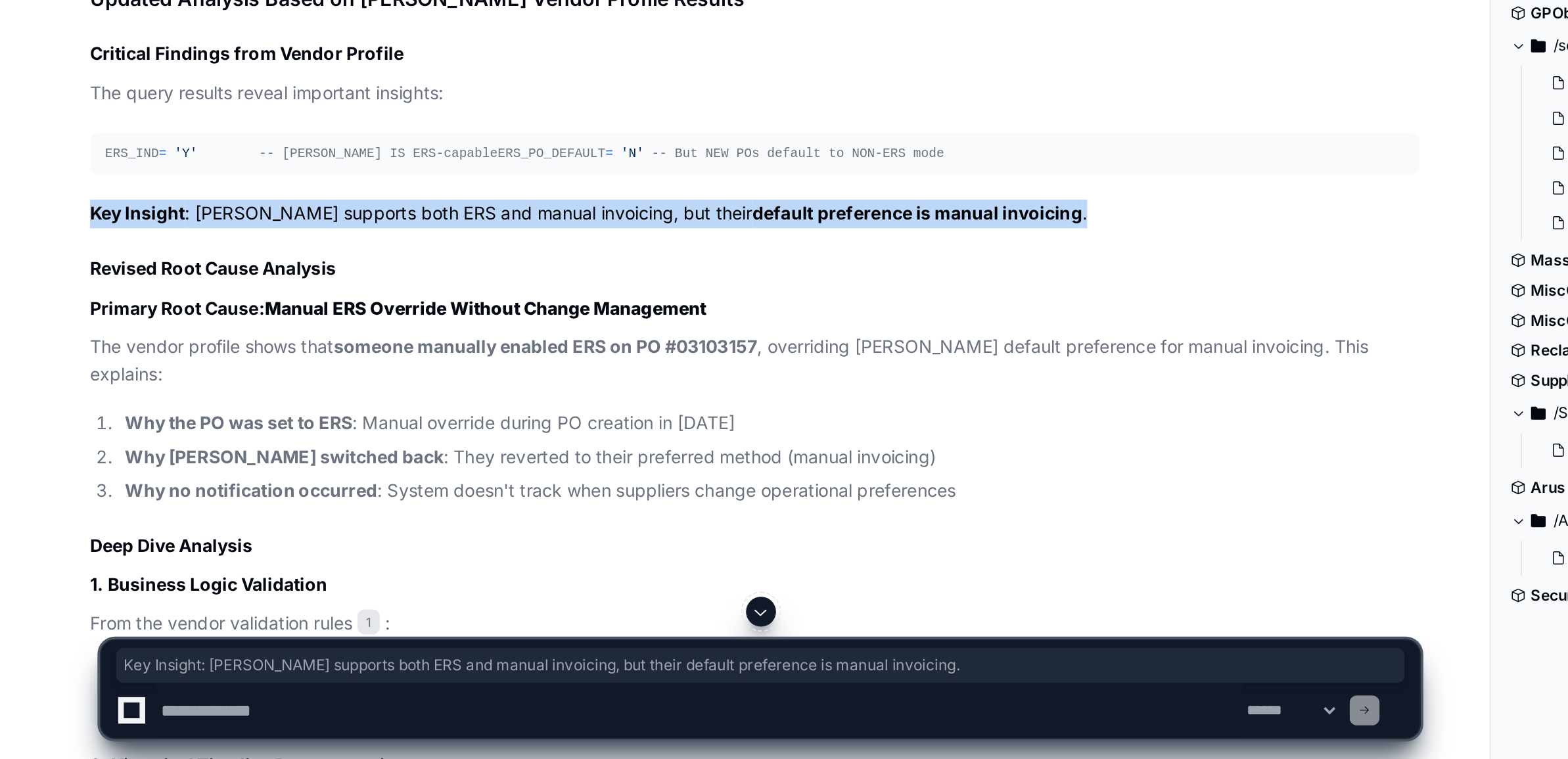
drag, startPoint x: 539, startPoint y: 632, endPoint x: 45, endPoint y: 626, distance: 494.0
copy p "Key Insight : [PERSON_NAME] supports both ERS and manual invoicing, but their d…"
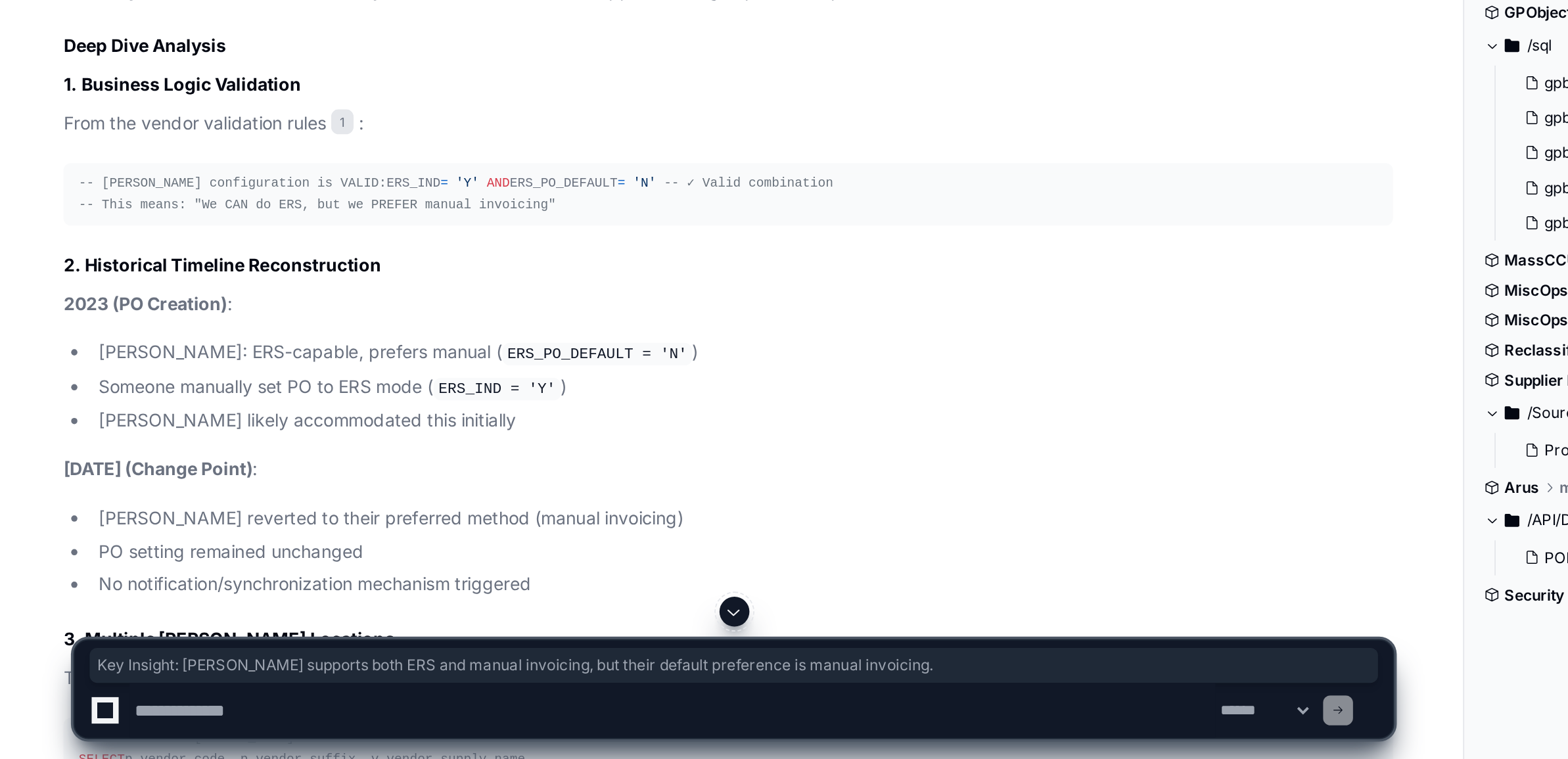
scroll to position [4380, 0]
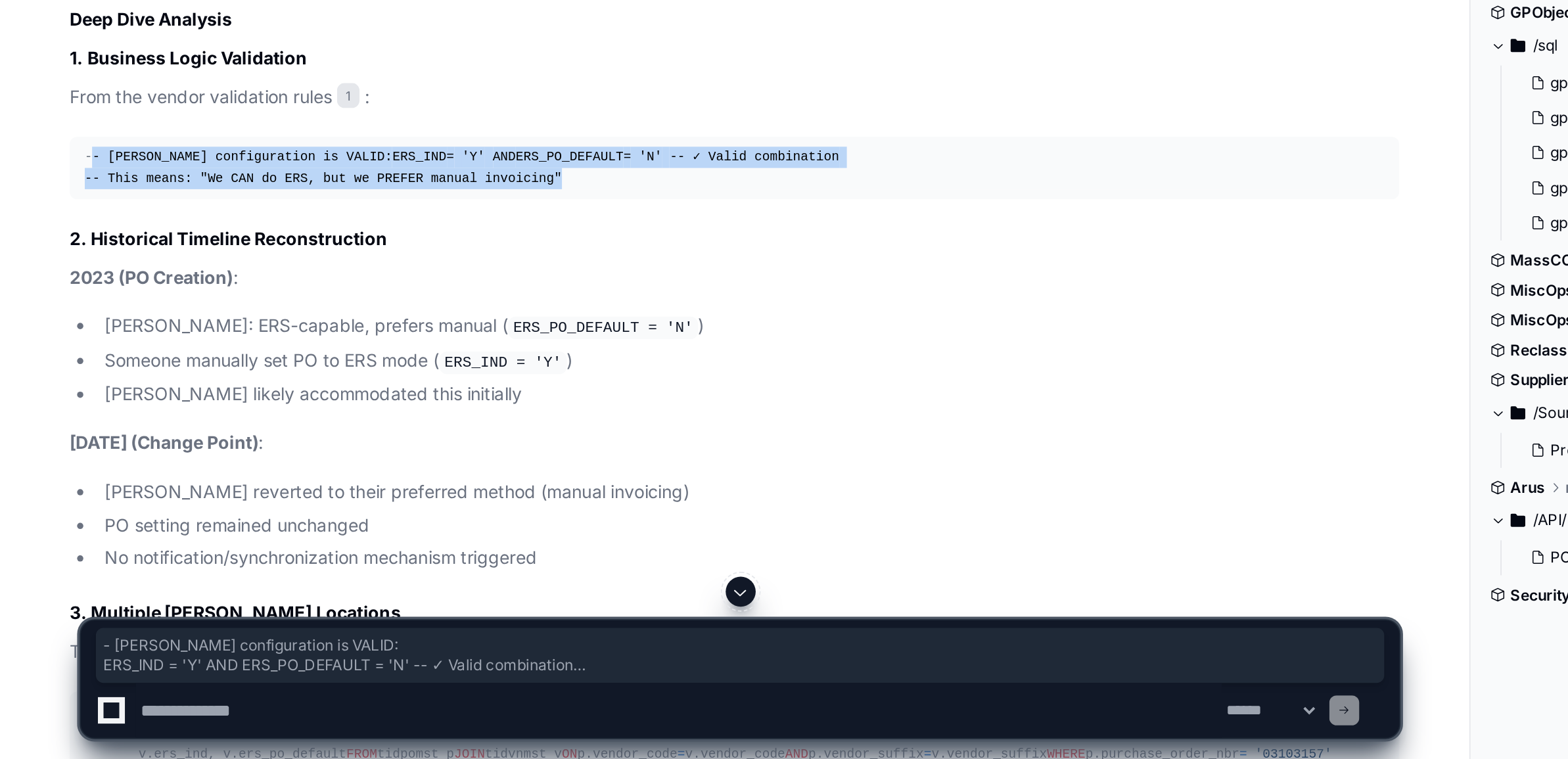
drag, startPoint x: 62, startPoint y: 588, endPoint x: 297, endPoint y: 613, distance: 236.3
click at [297, 459] on div "-- [PERSON_NAME] configuration is VALID: ERS_IND = 'Y' AND ERS_PO_DEFAULT = 'N'…" at bounding box center [397, 449] width 684 height 23
copy div "- [PERSON_NAME] configuration is VALID: ERS_IND = 'Y' AND ERS_PO_DEFAULT = 'N' …"
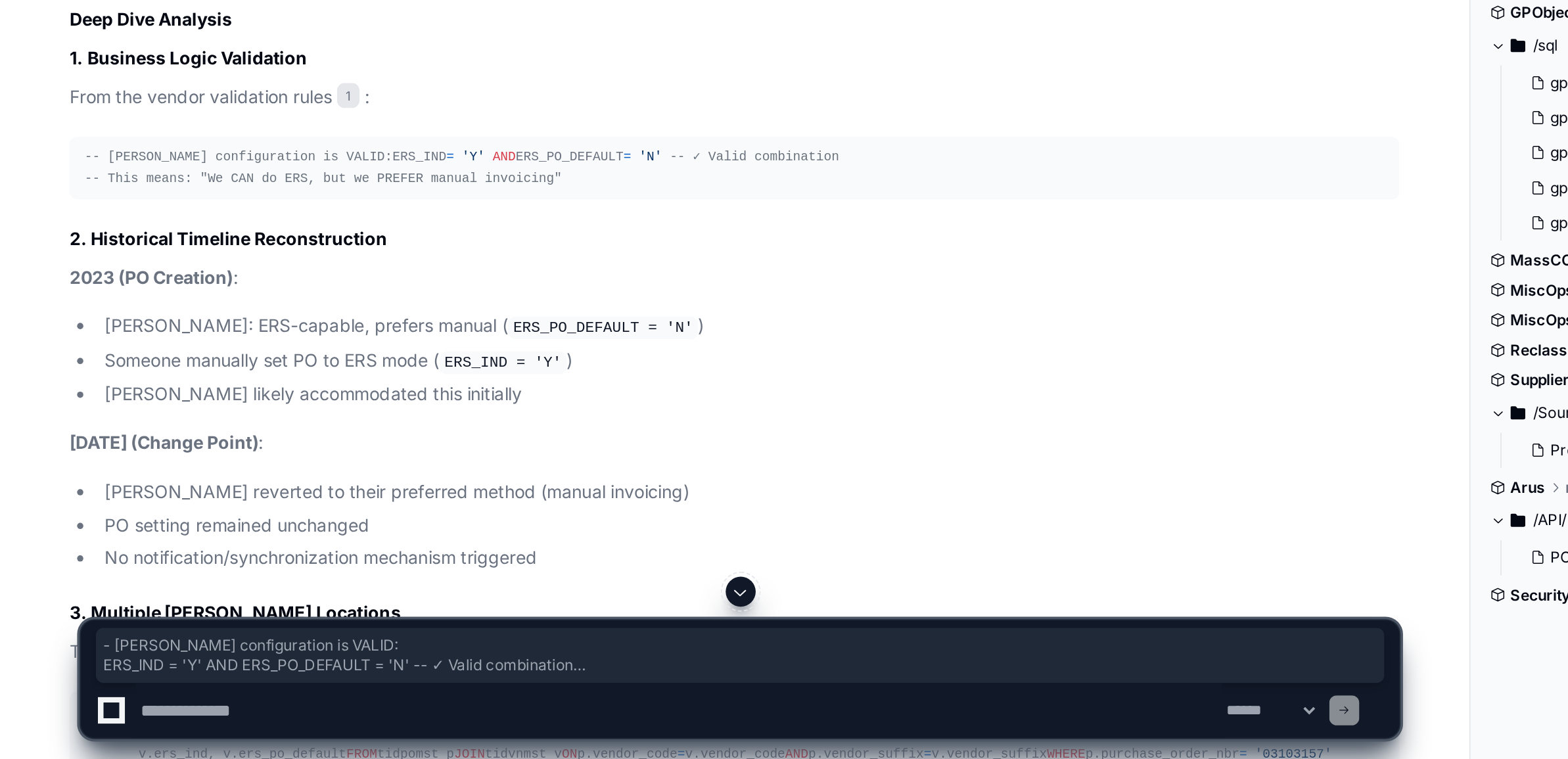
click at [142, 736] on textarea at bounding box center [367, 733] width 571 height 29
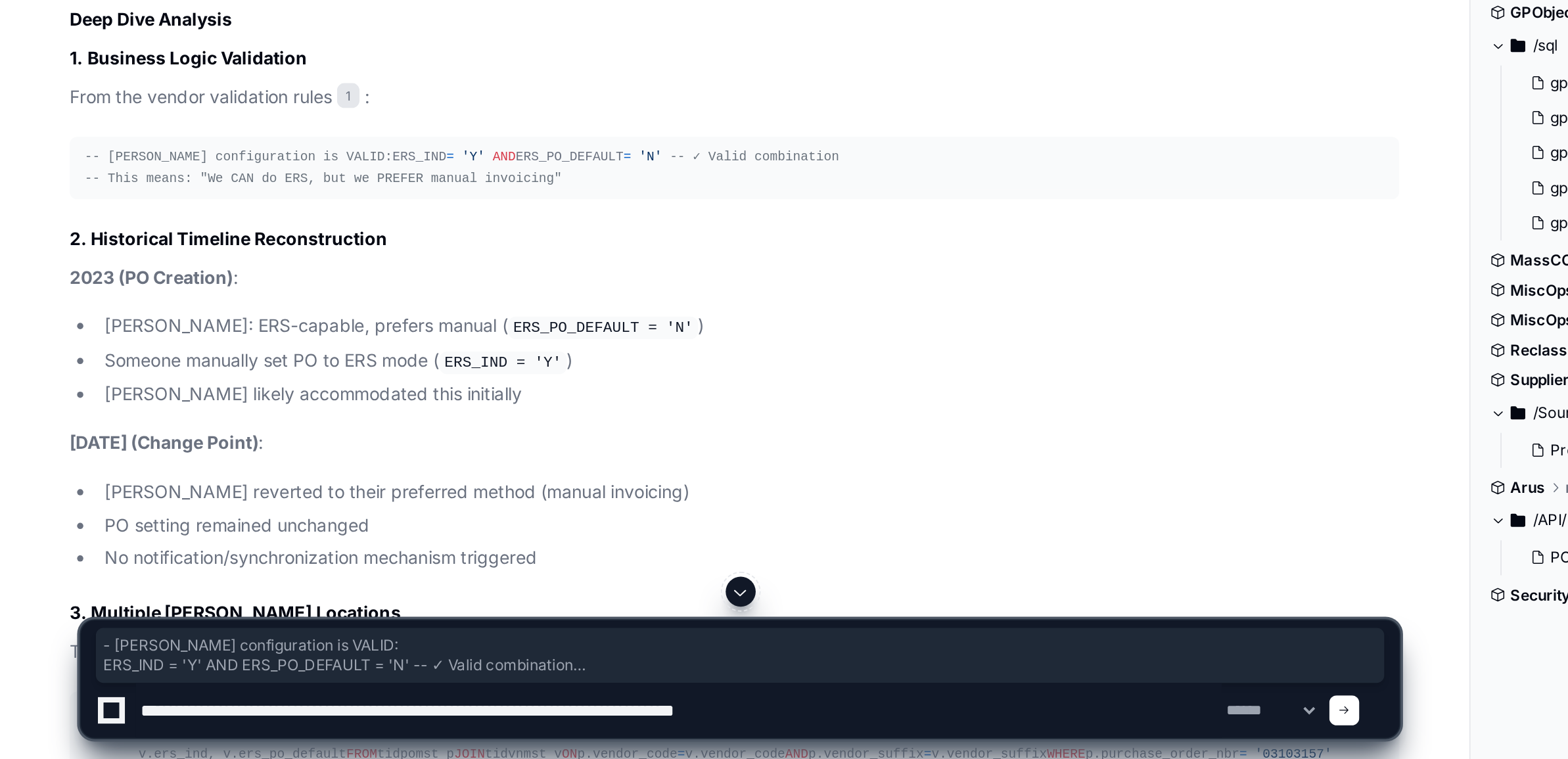
type textarea "**********"
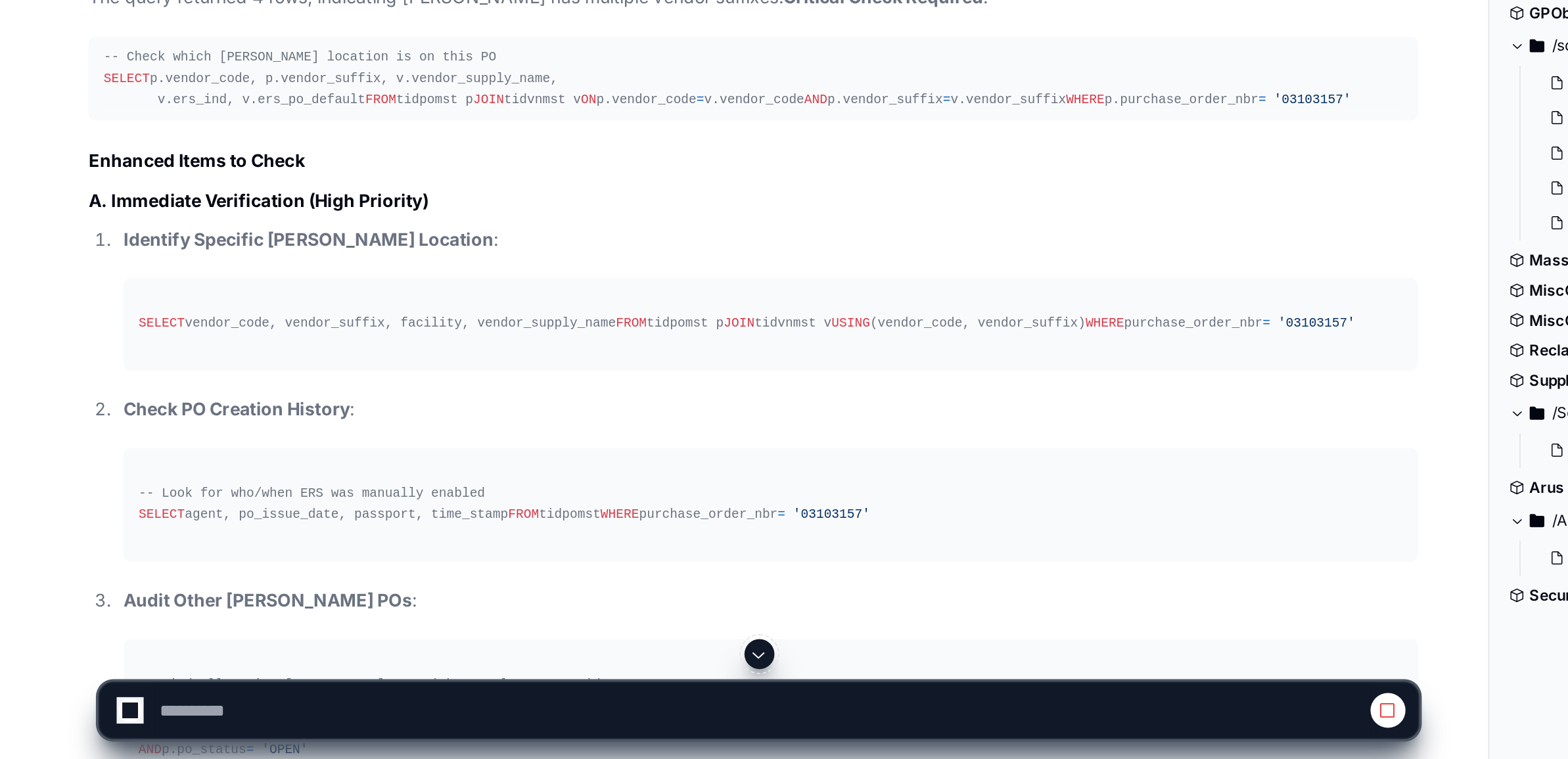
scroll to position [4728, 0]
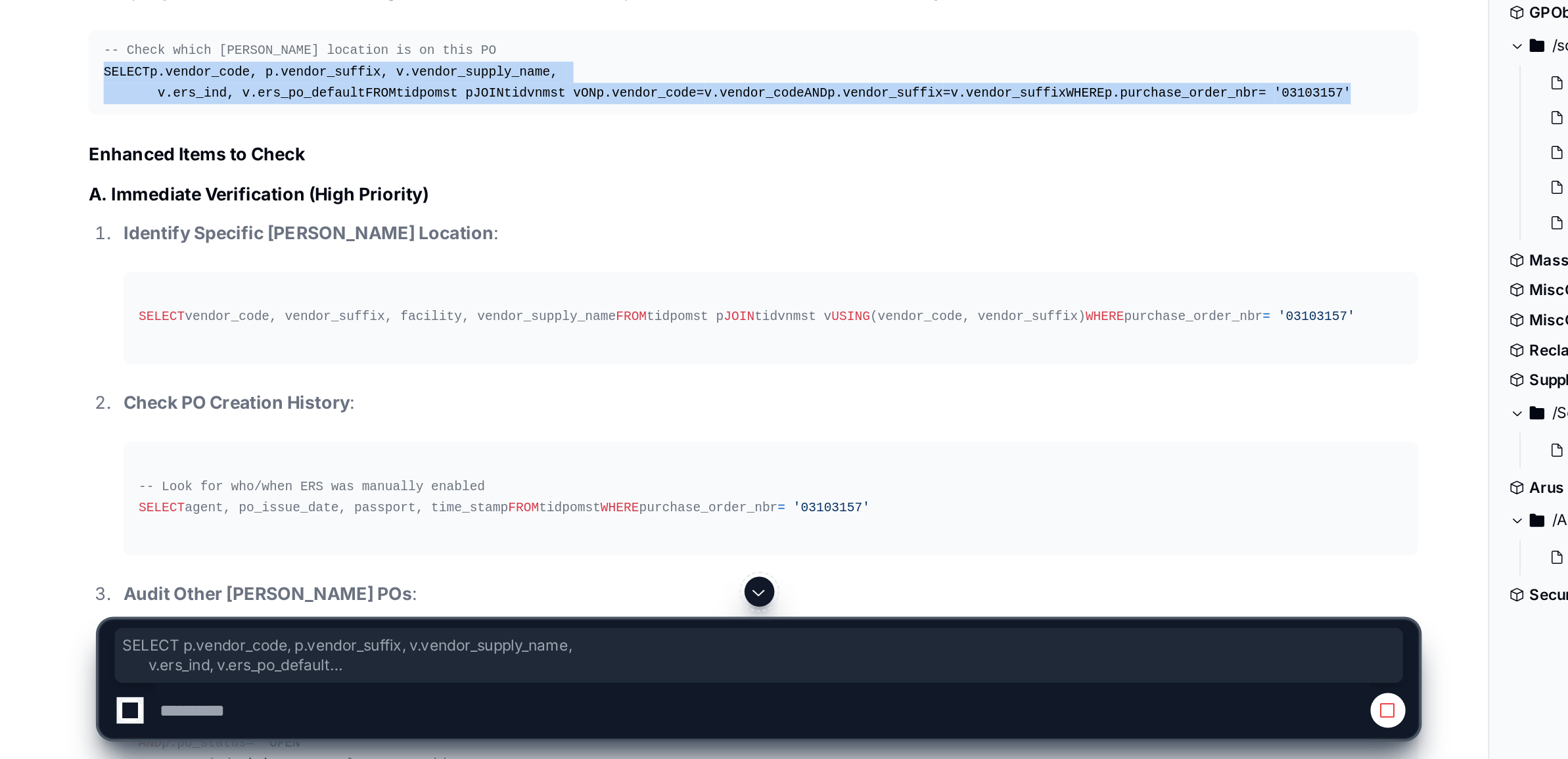
drag, startPoint x: 55, startPoint y: 557, endPoint x: 230, endPoint y: 611, distance: 183.1
click at [230, 415] on div "-- Check which [PERSON_NAME] location is on this PO SELECT p.vendor_code, p.ven…" at bounding box center [397, 398] width 684 height 34
copy div "SELECT p.vendor_code, p.vendor_suffix, v.vendor_supply_name, v.ers_ind, v.ers_p…"
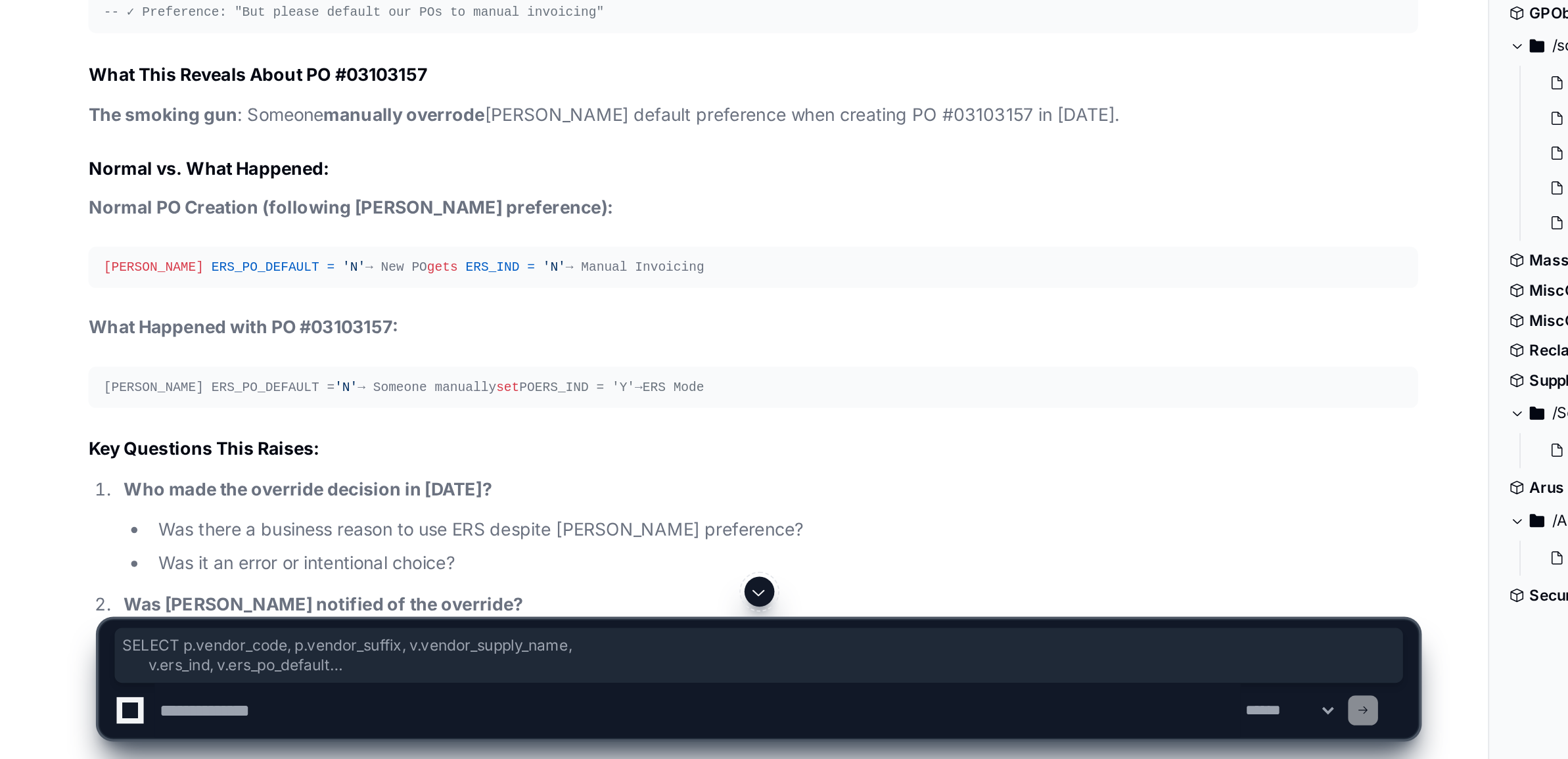
scroll to position [6621, 0]
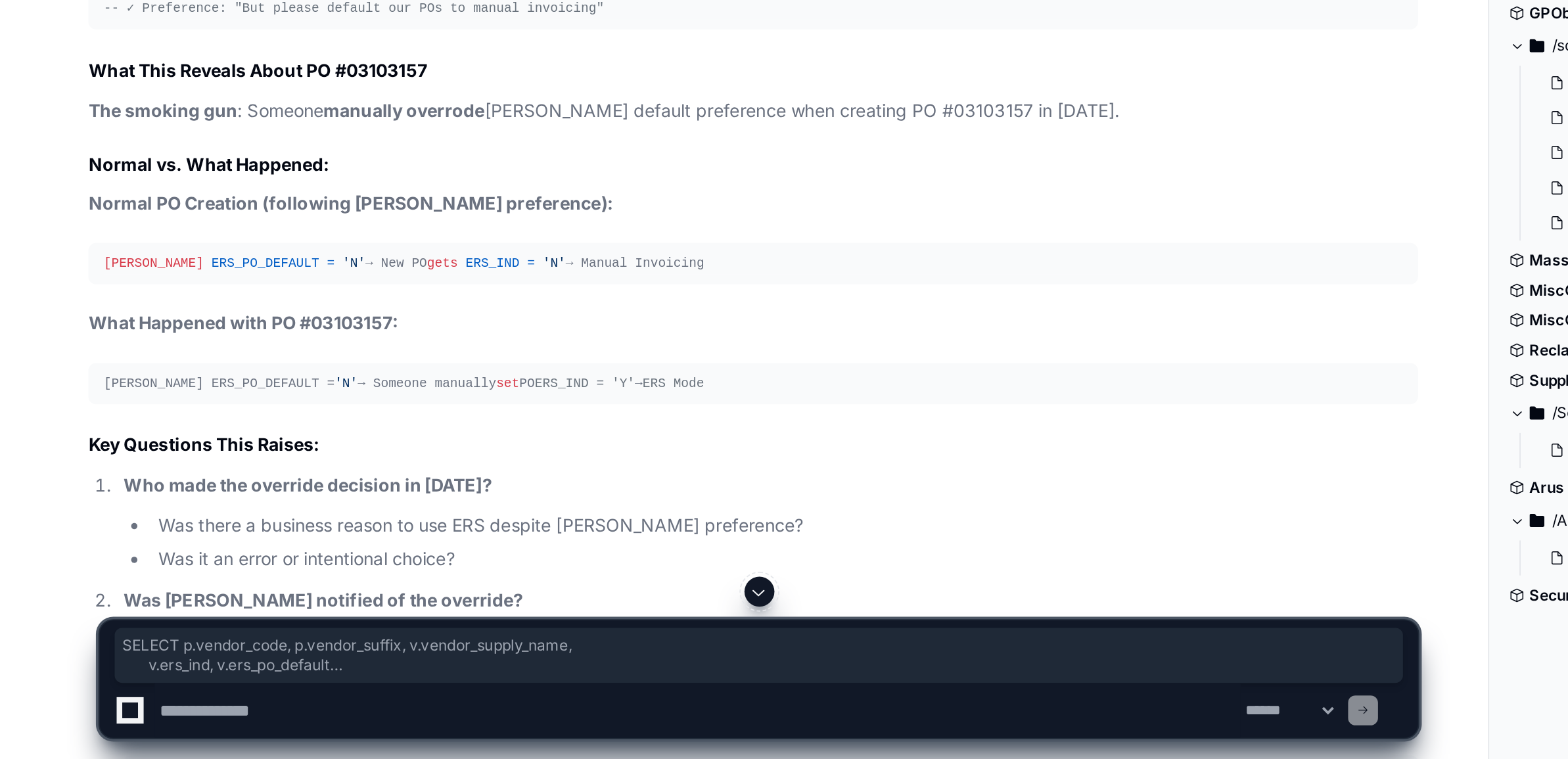
click at [145, 733] on textarea at bounding box center [367, 733] width 571 height 29
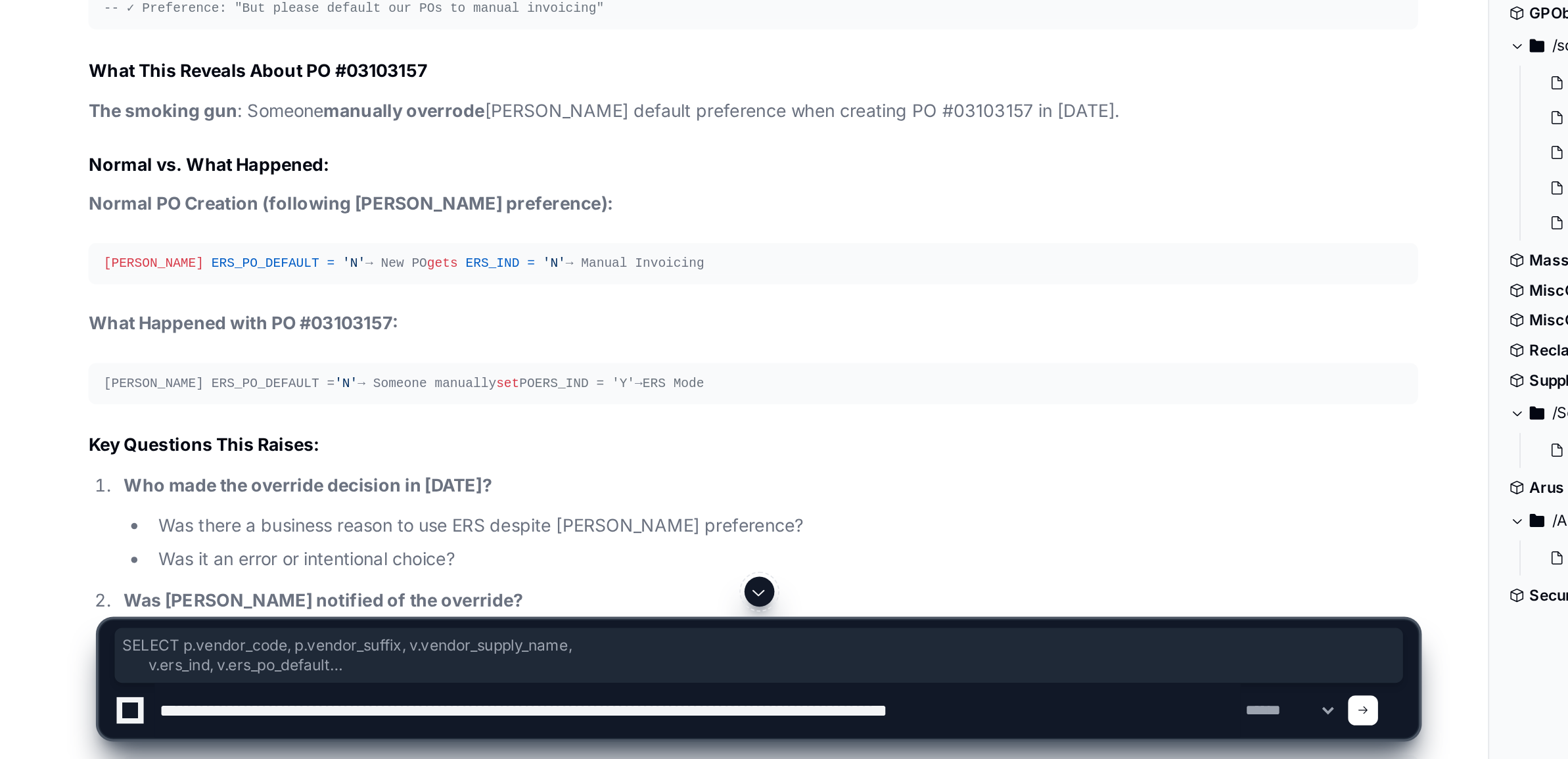
type textarea "**********"
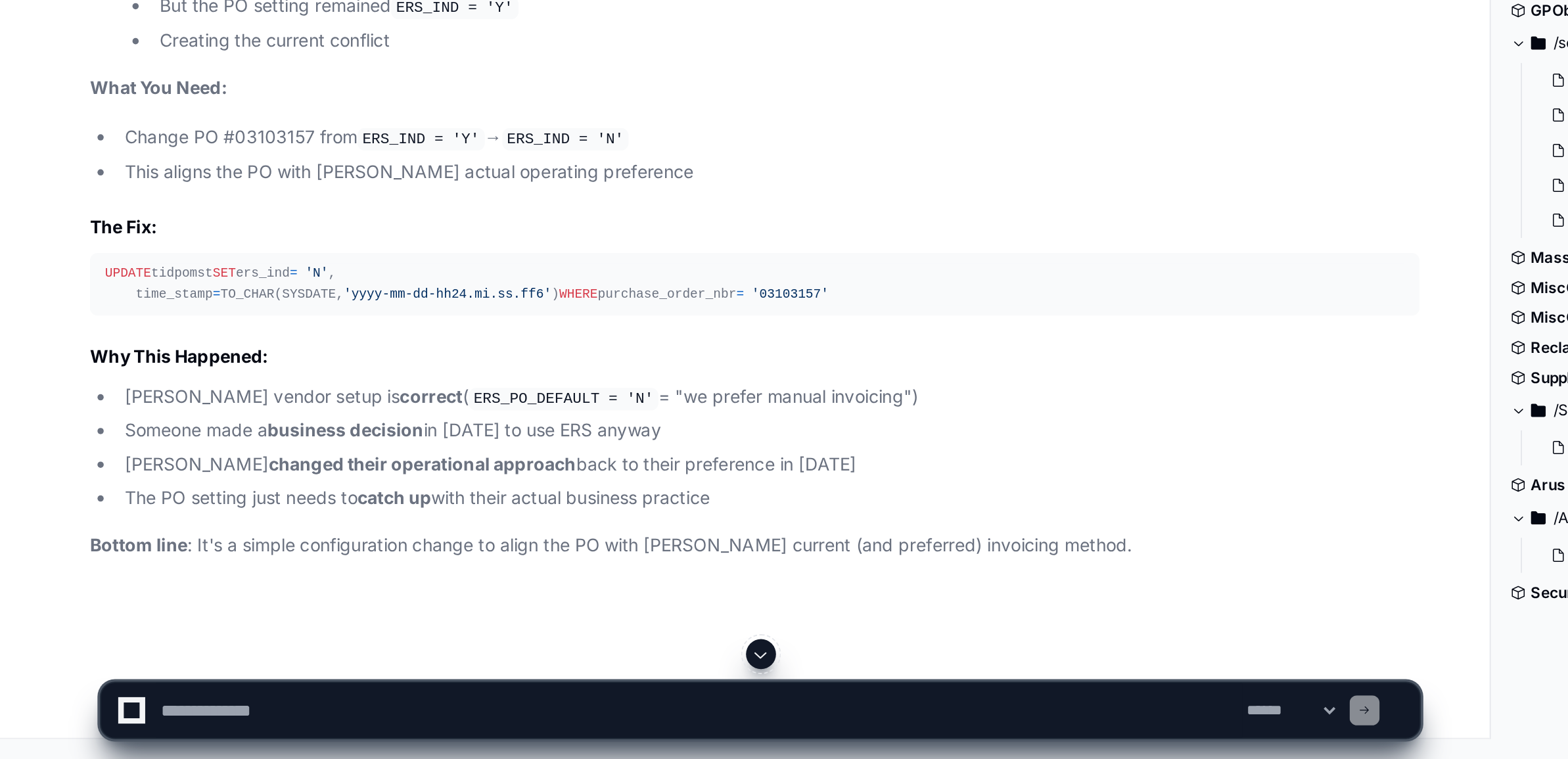
scroll to position [7784, 0]
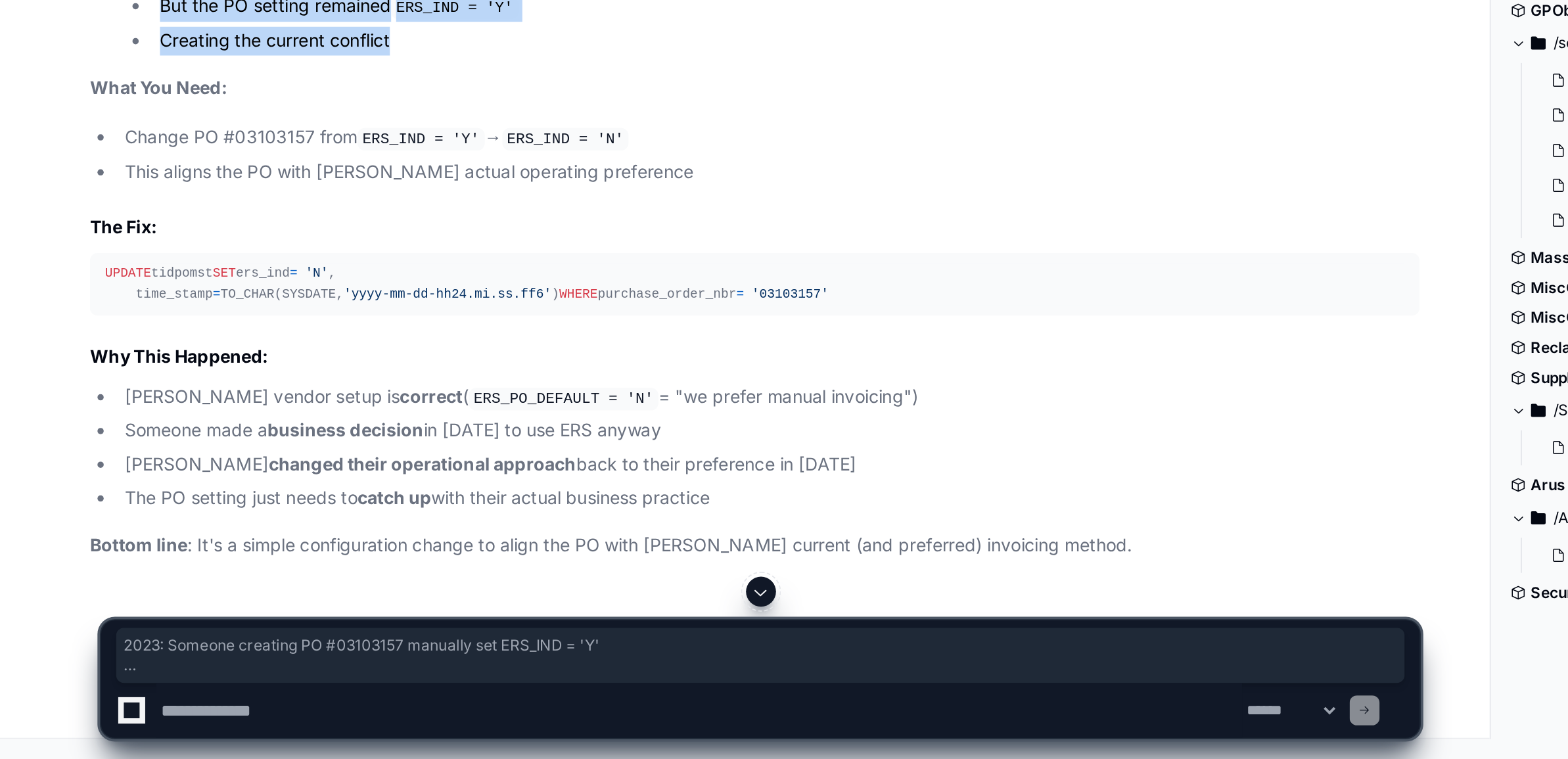
drag, startPoint x: 65, startPoint y: 545, endPoint x: 239, endPoint y: 645, distance: 200.7
click at [239, 389] on ol "2023 : Someone creating PO #03103157 manually set ERS_IND = 'Y' This overrode […" at bounding box center [397, 331] width 699 height 117
copy ol "2023 : Someone creating PO #03103157 manually set ERS_IND = 'Y' This overrode […"
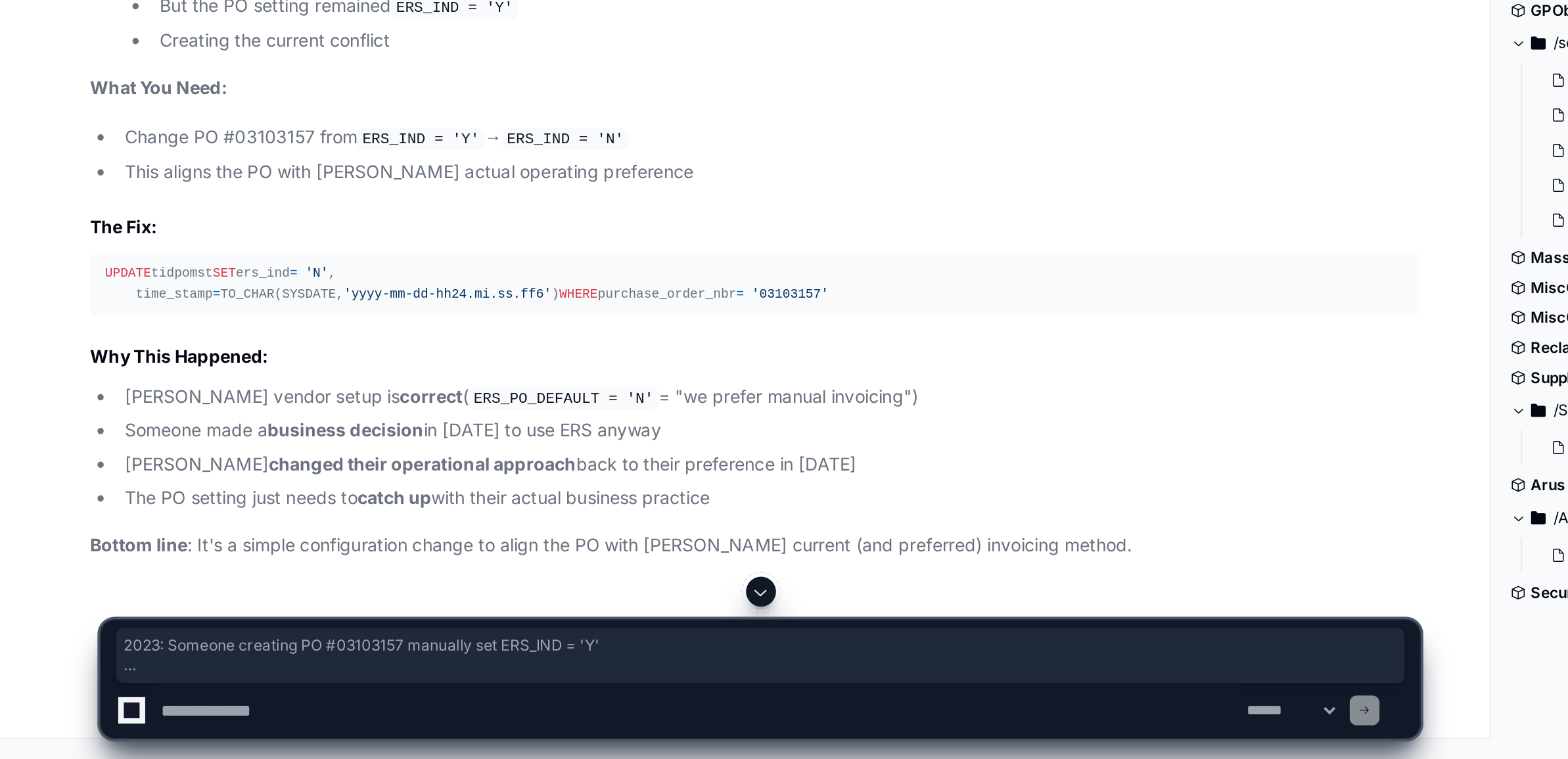
click at [199, 732] on textarea at bounding box center [367, 733] width 571 height 29
paste textarea "****** *******"
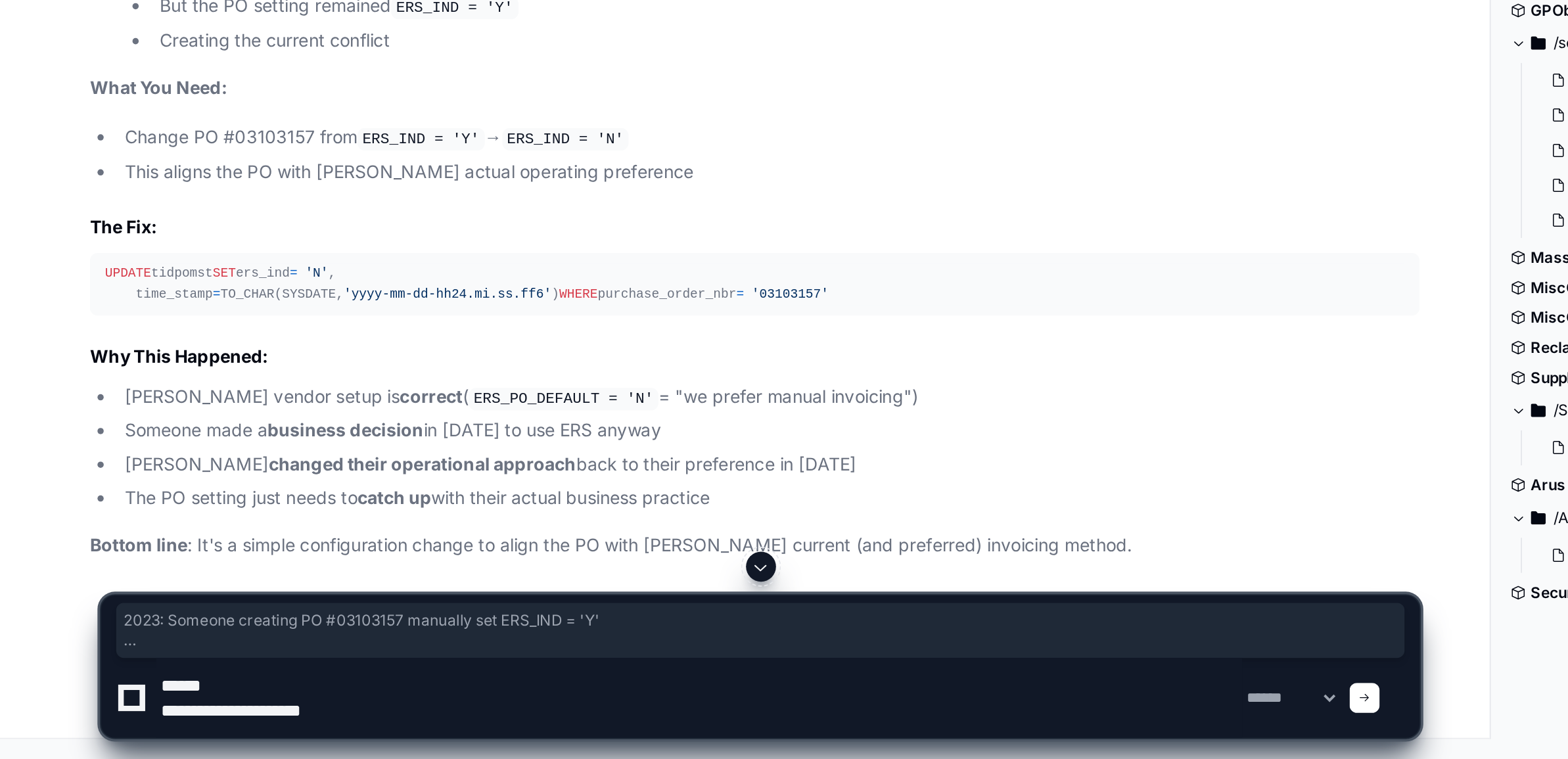
click at [285, 739] on textarea at bounding box center [367, 727] width 571 height 42
type textarea "**********"
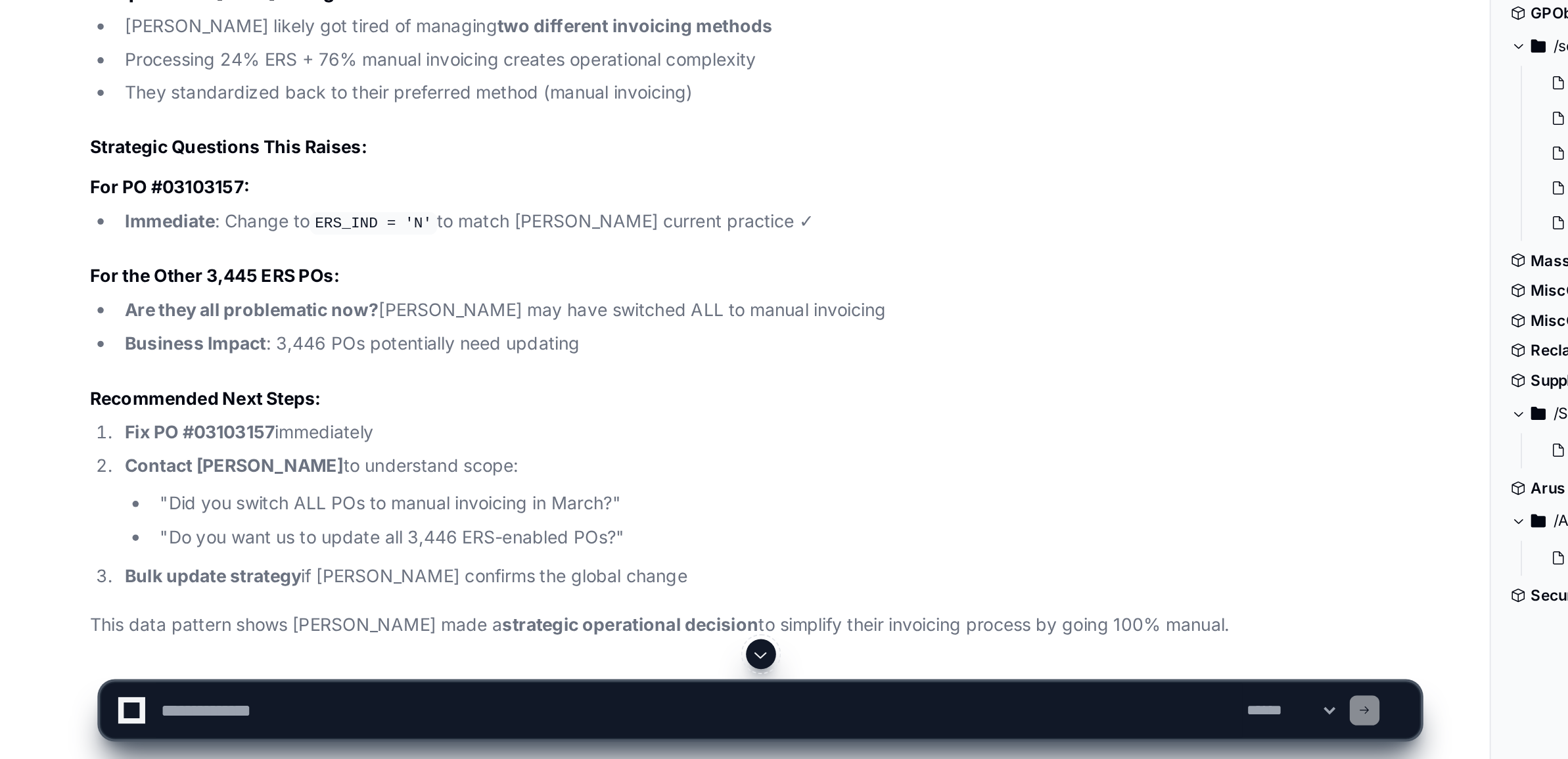
scroll to position [8616, 0]
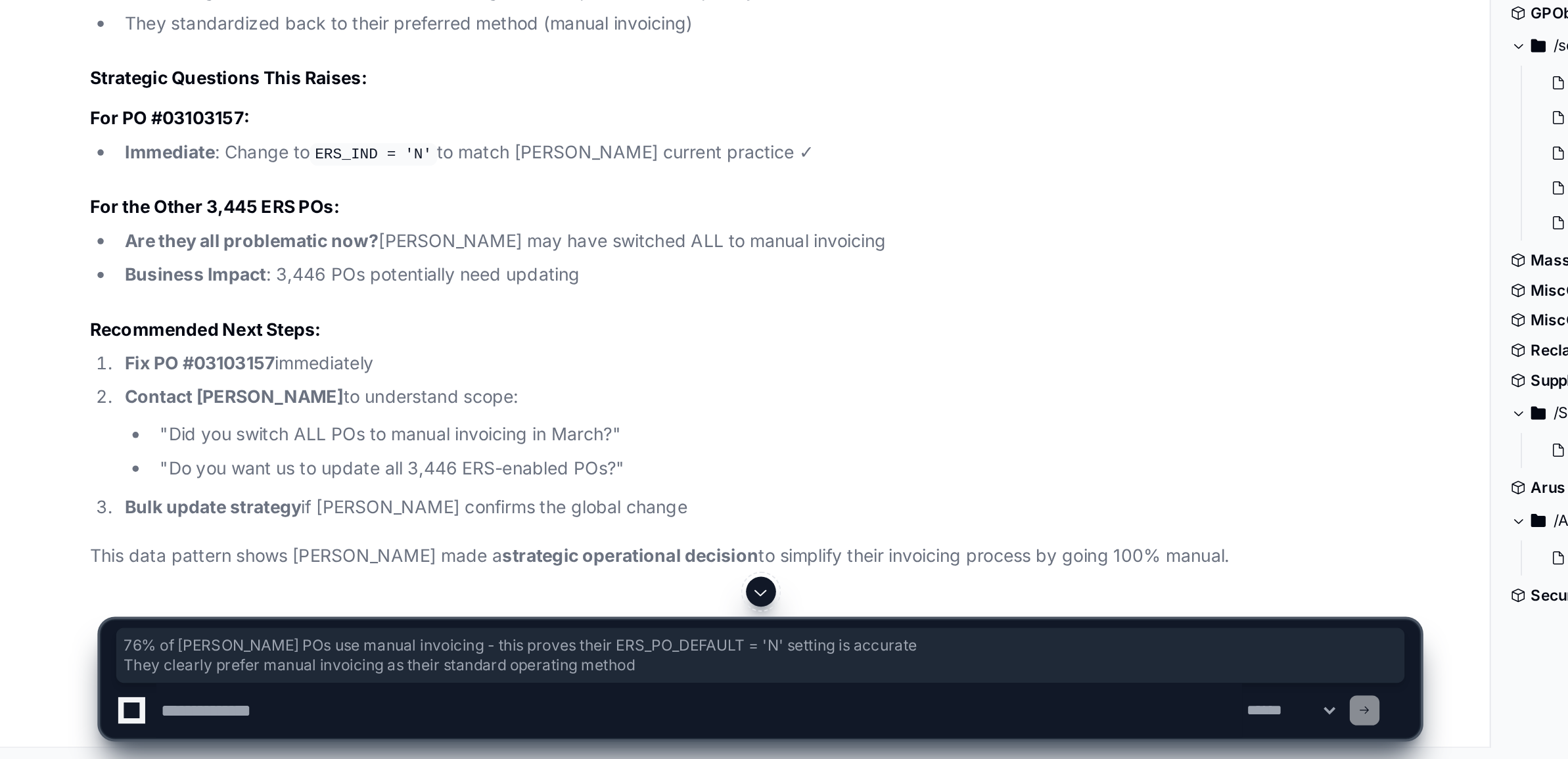
drag, startPoint x: 60, startPoint y: 611, endPoint x: 443, endPoint y: 626, distance: 383.3
click at [443, 216] on ul "76% of [PERSON_NAME] POs use manual invoicing - this proves their ERS_PO_DEFAUL…" at bounding box center [397, 200] width 699 height 33
copy ul "76% of [PERSON_NAME] POs use manual invoicing - this proves their ERS_PO_DEFAUL…"
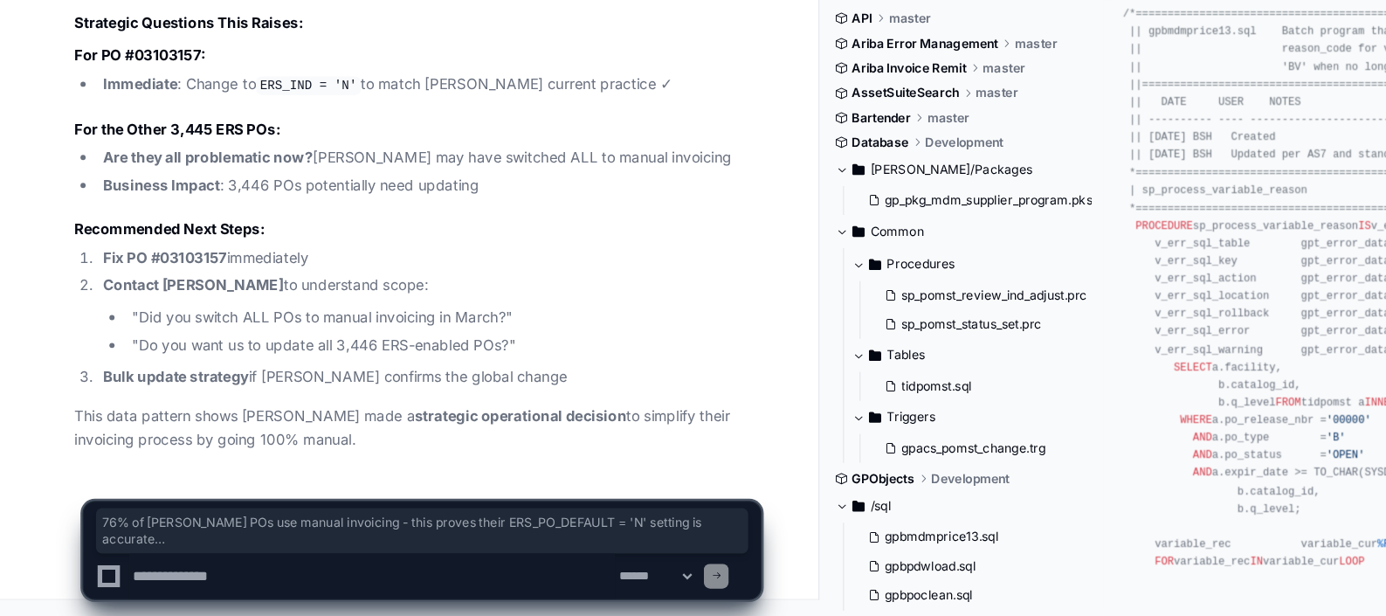
scroll to position [12960, 0]
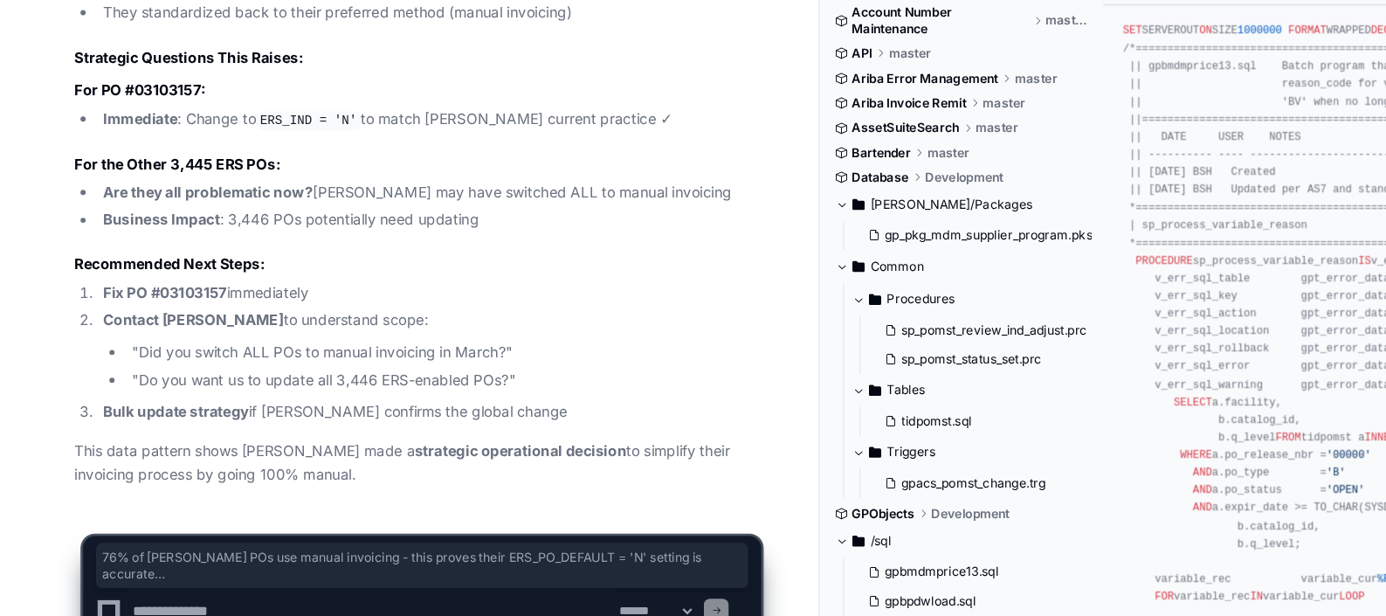
click at [276, 573] on textarea at bounding box center [314, 581] width 411 height 38
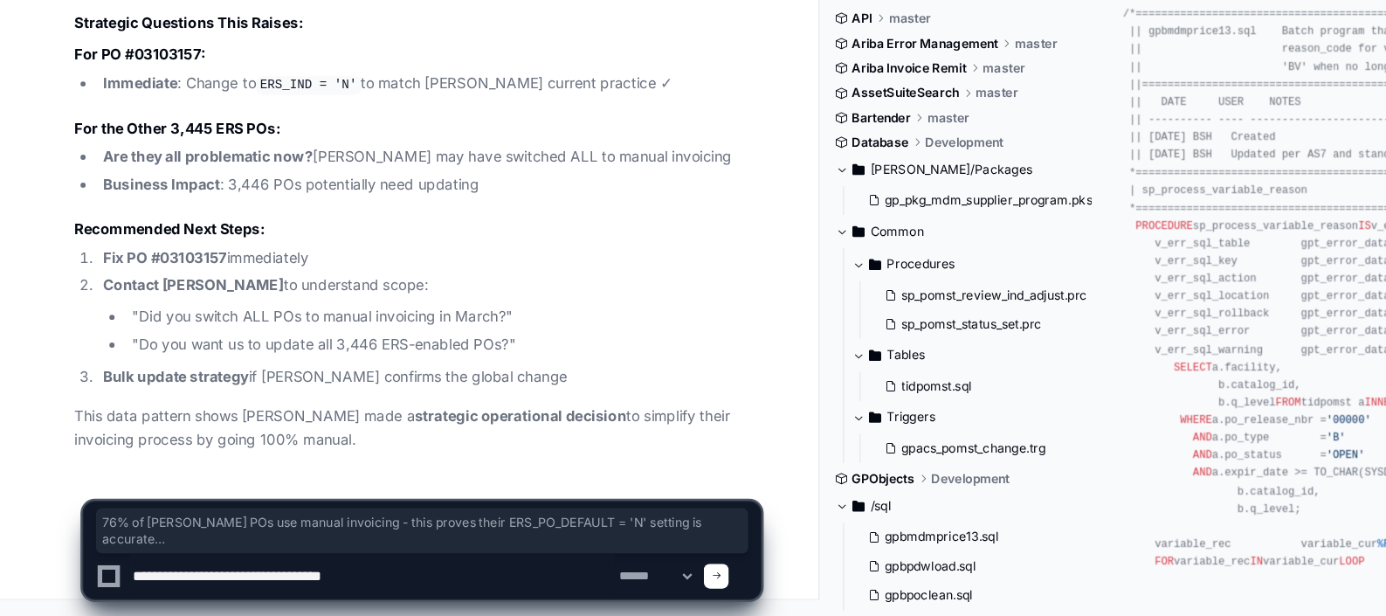
click at [292, 580] on textarea at bounding box center [314, 581] width 411 height 38
click at [472, 589] on textarea at bounding box center [314, 581] width 411 height 38
paste textarea "**********"
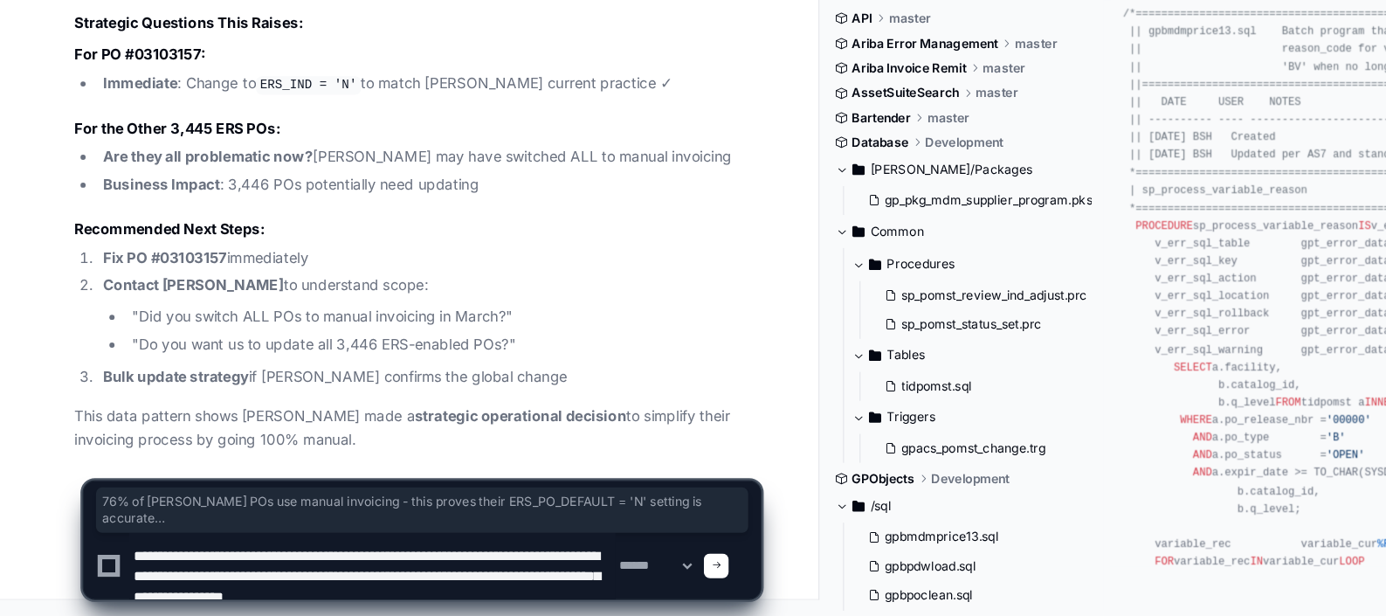
scroll to position [5, 0]
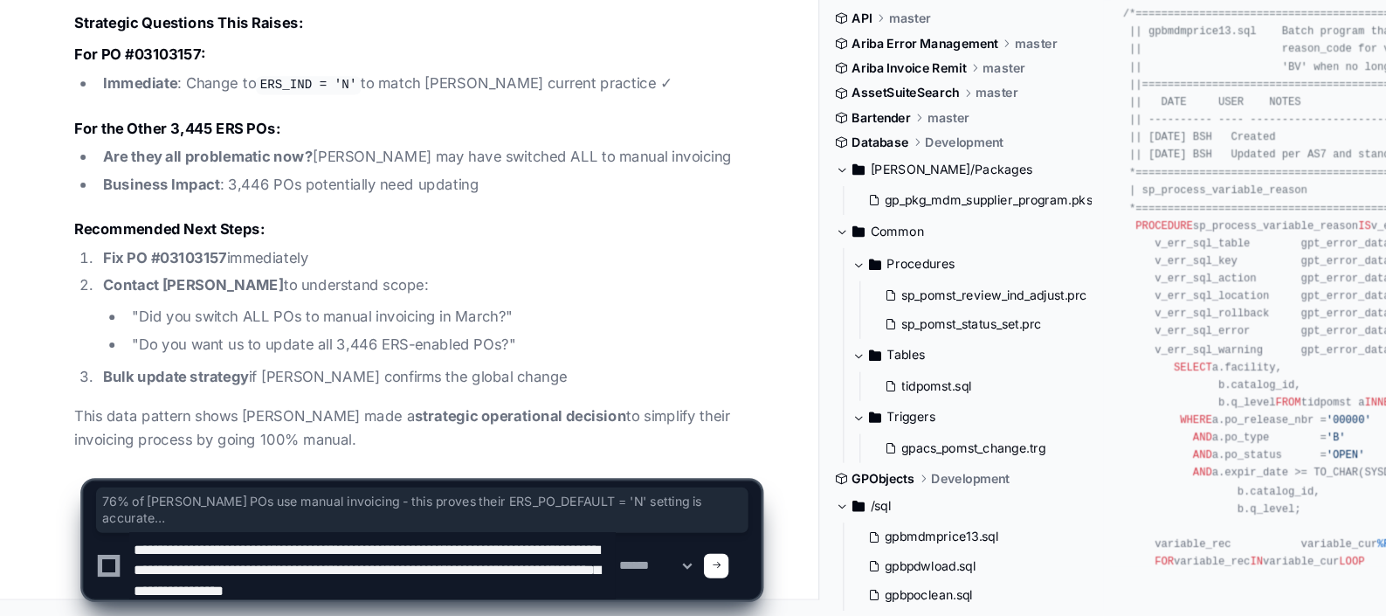
click at [508, 595] on textarea at bounding box center [314, 573] width 411 height 56
paste textarea "**********"
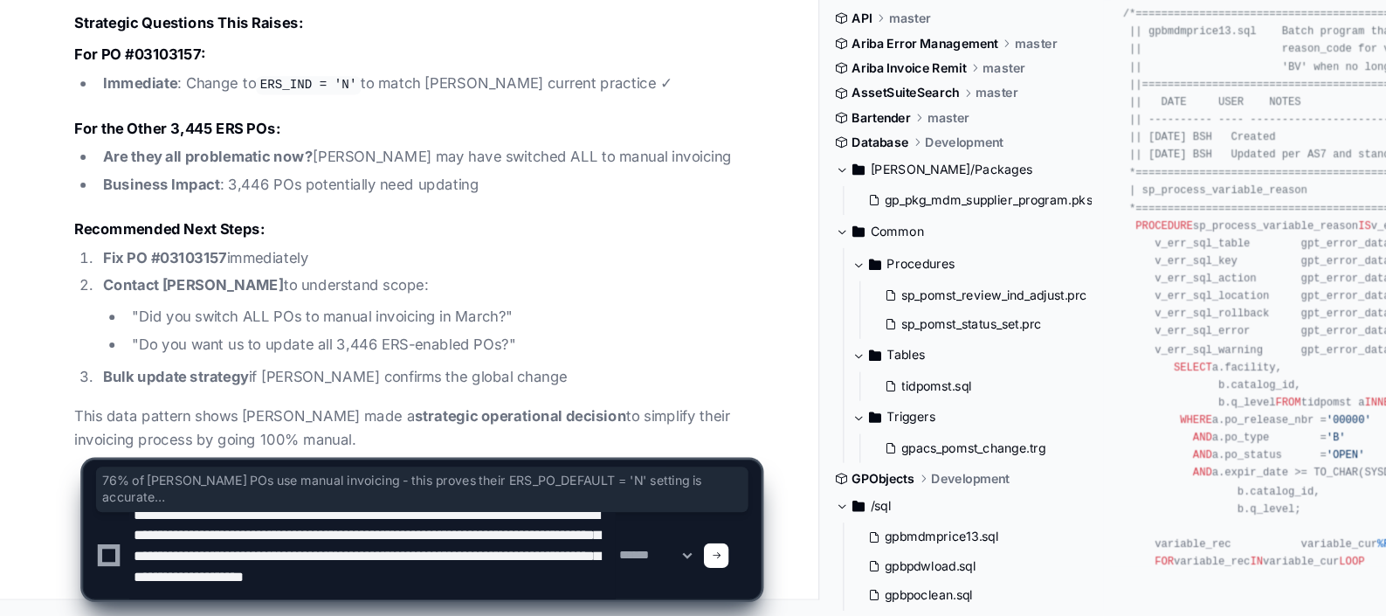
type textarea "**********"
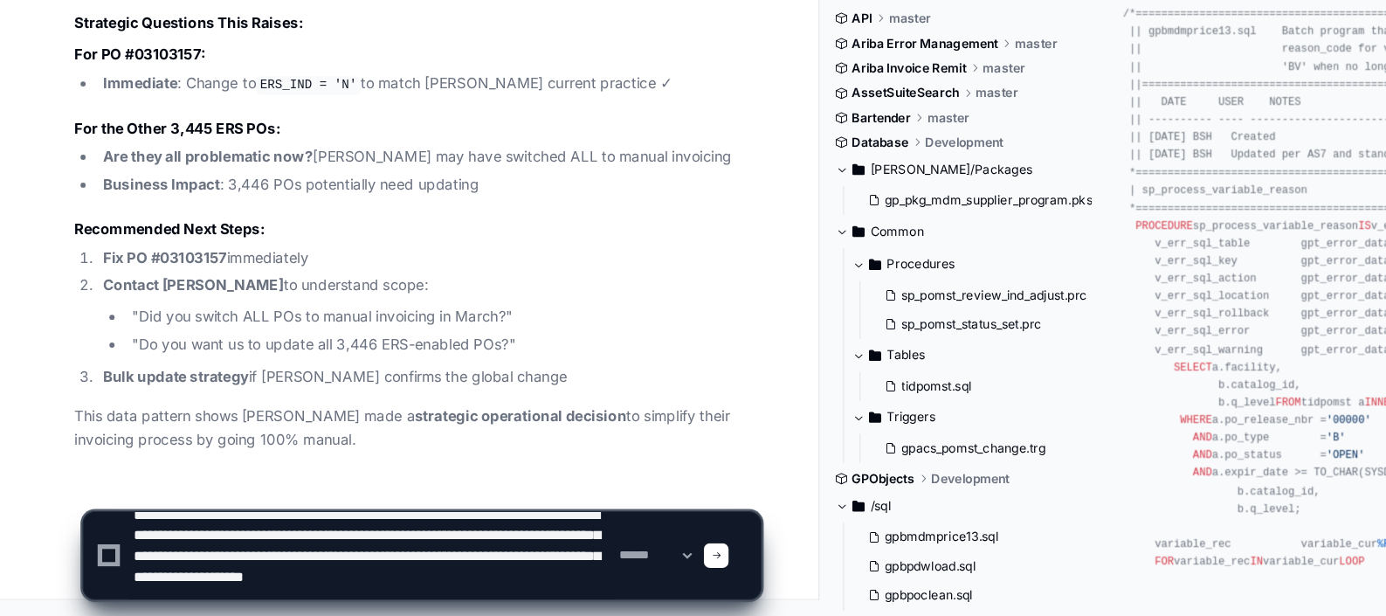
click at [610, 561] on span at bounding box center [606, 564] width 9 height 9
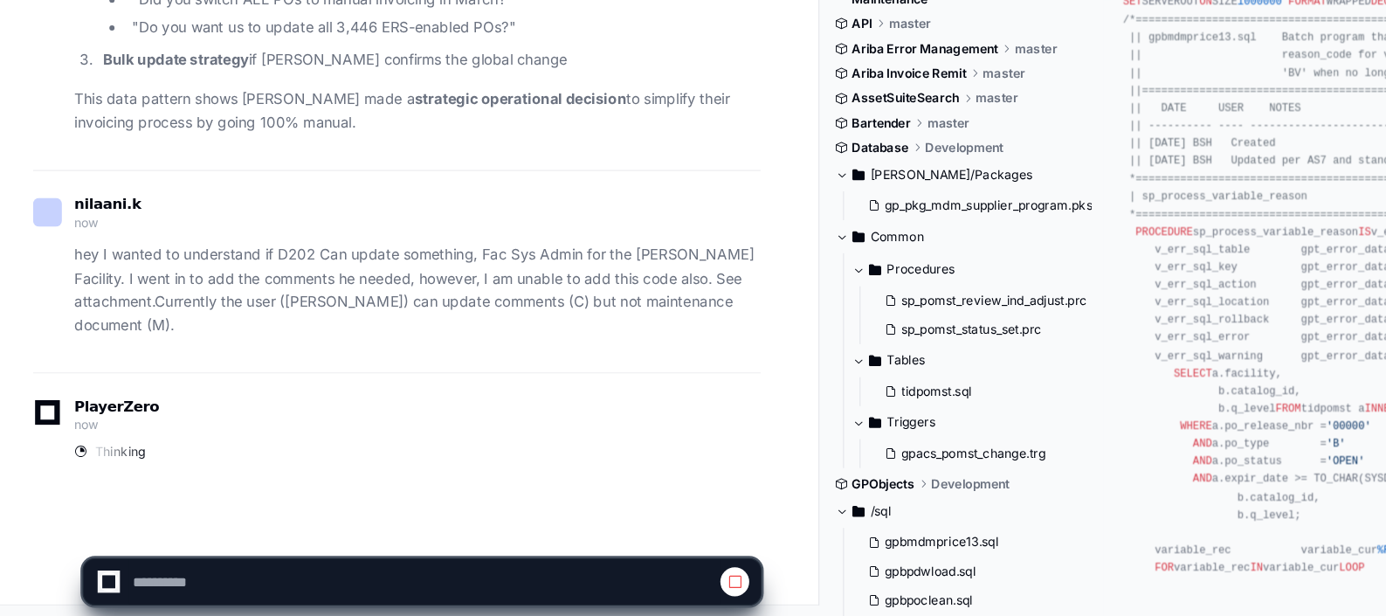
scroll to position [13233, 0]
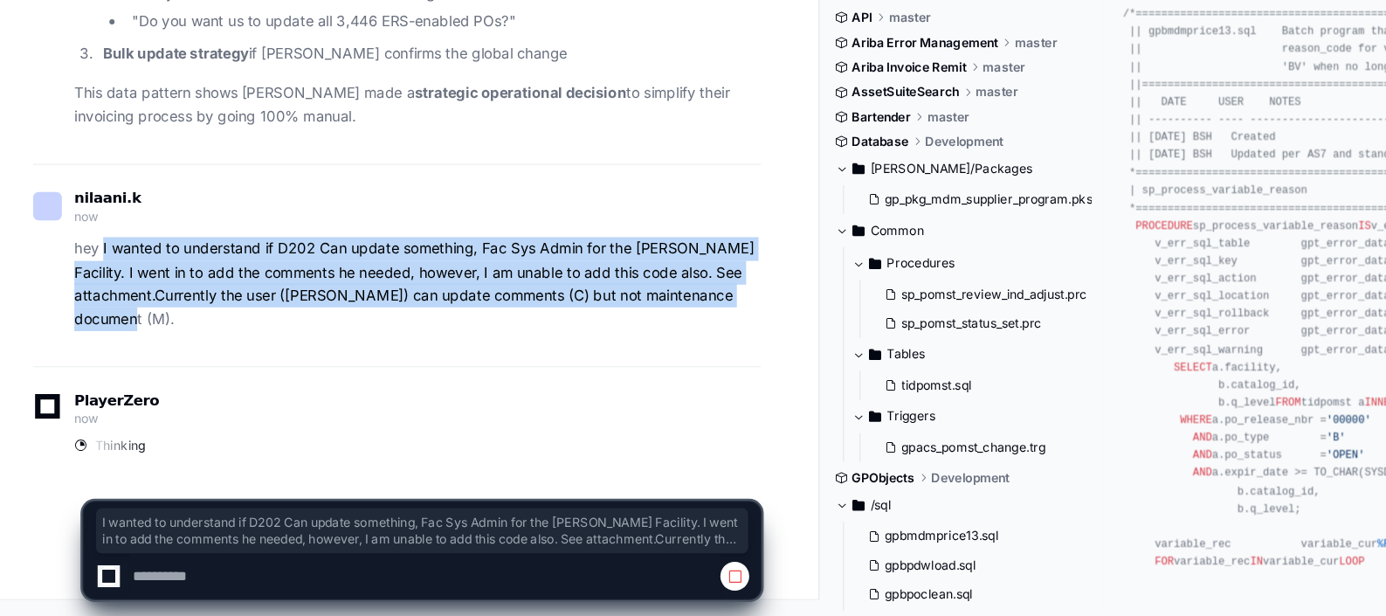
drag, startPoint x: 86, startPoint y: 305, endPoint x: 148, endPoint y: 361, distance: 84.7
click at [148, 361] on p "hey I wanted to understand if D202 Can update something, Fac Sys Admin for the …" at bounding box center [353, 334] width 581 height 79
copy p "I wanted to understand if D202 Can update something, Fac Sys Admin for the [PER…"
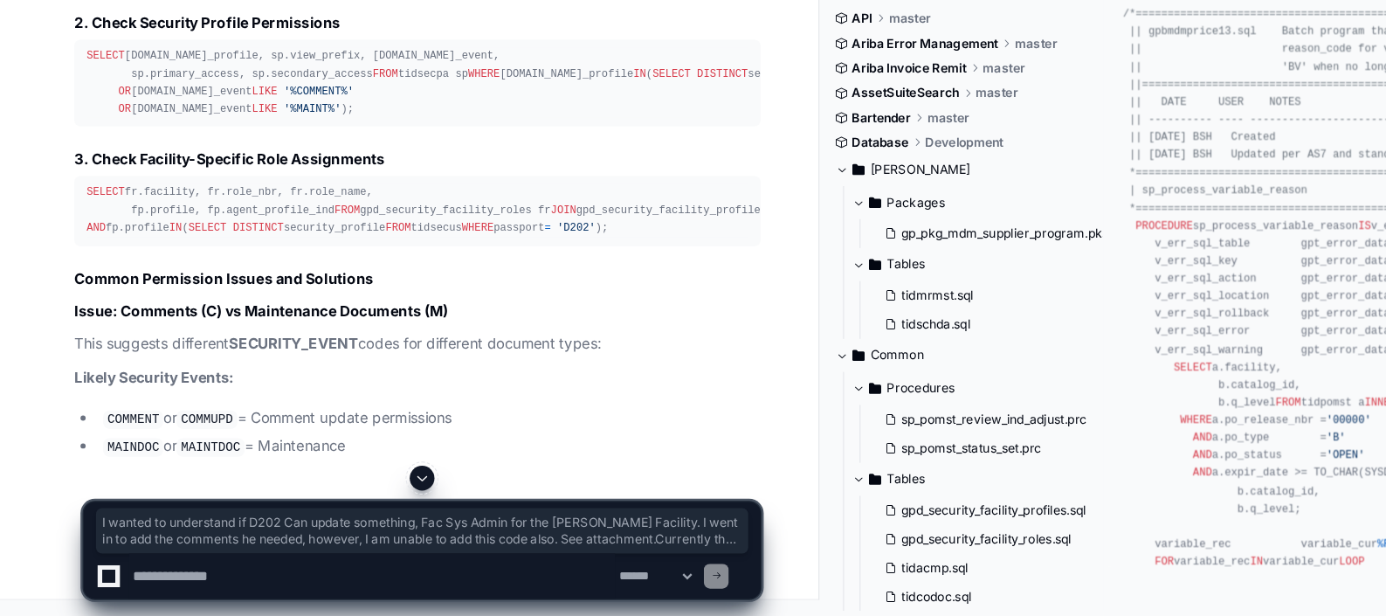
scroll to position [14856, 0]
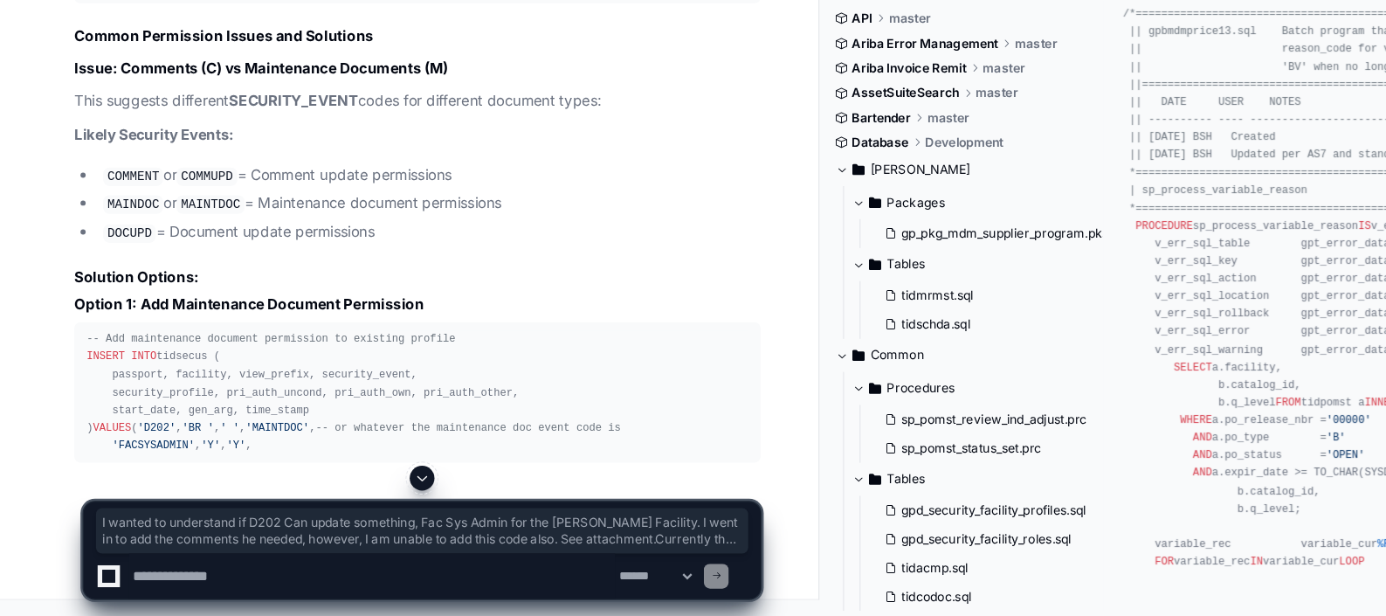
click at [206, 583] on textarea at bounding box center [314, 581] width 411 height 38
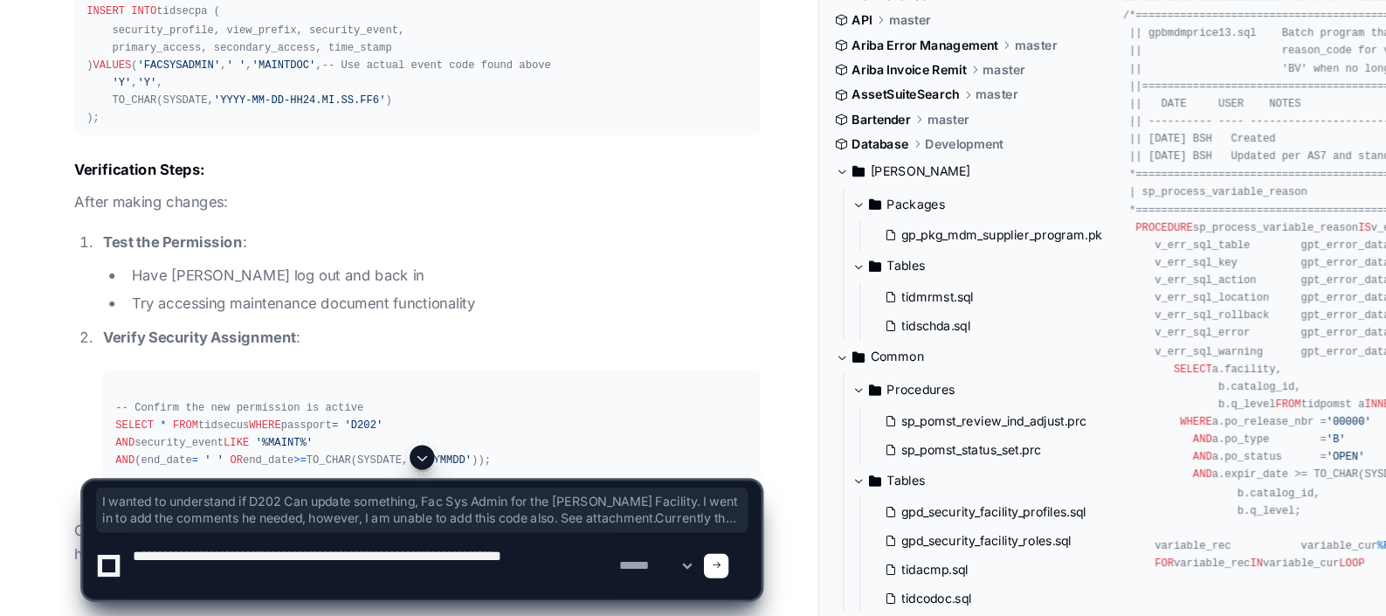
type textarea "**********"
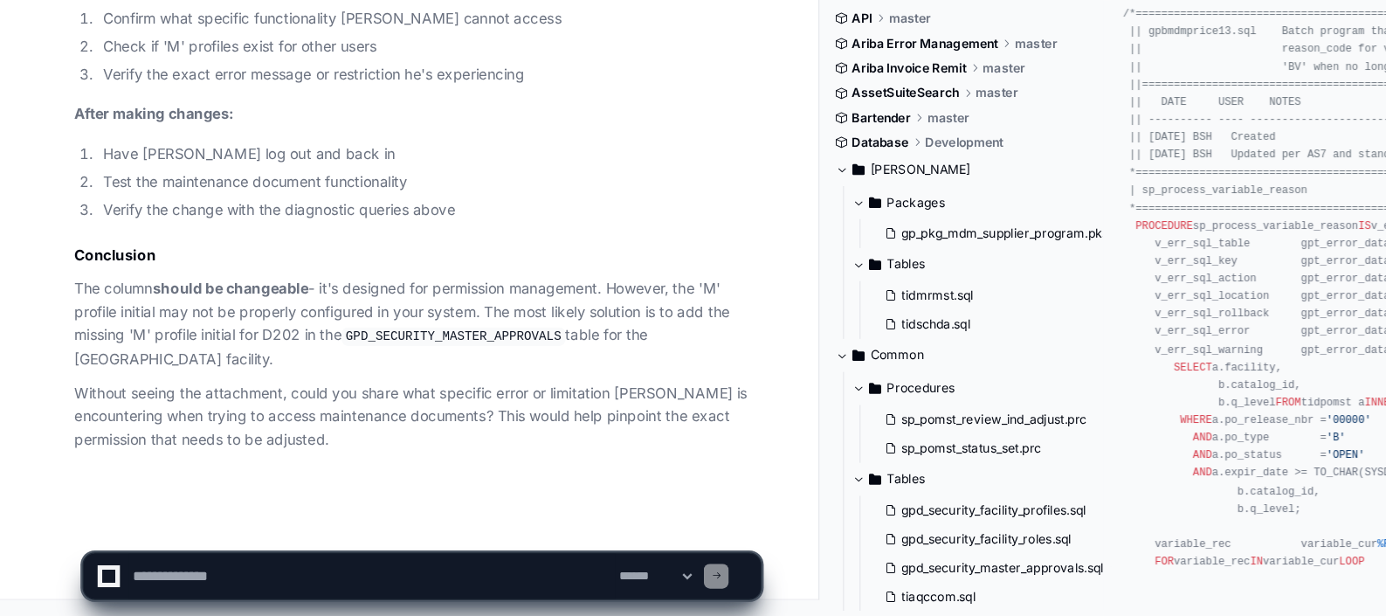
scroll to position [18476, 0]
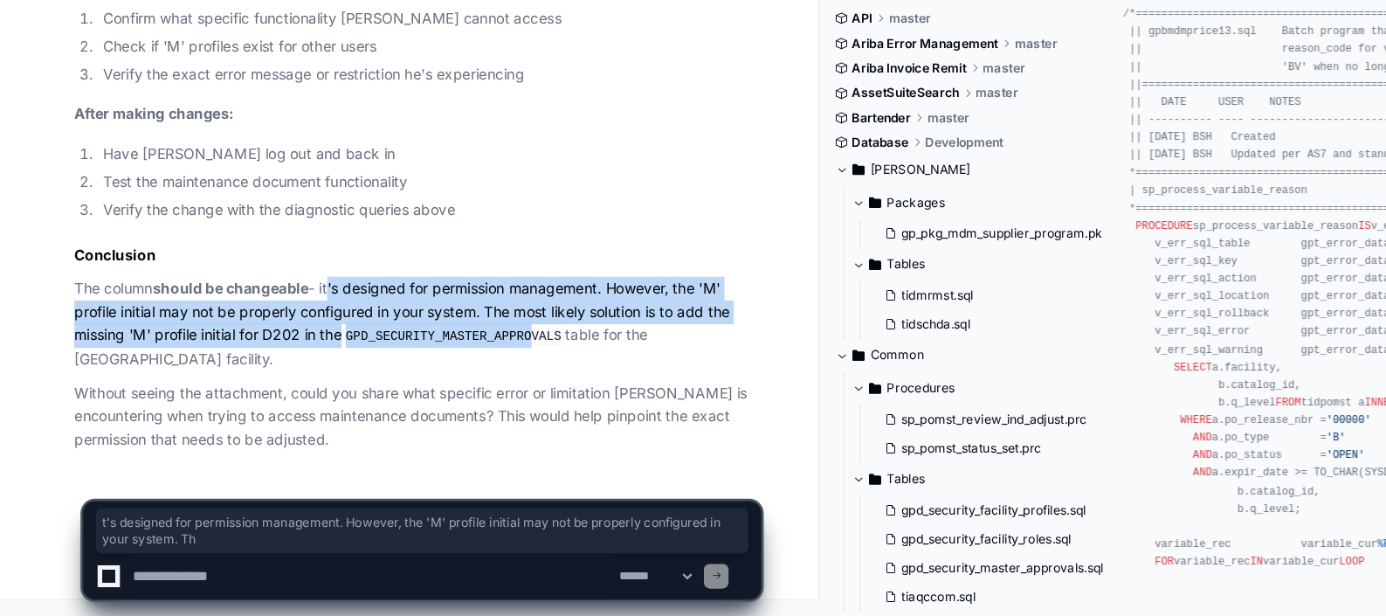
drag, startPoint x: 280, startPoint y: 358, endPoint x: 443, endPoint y: 390, distance: 165.6
click at [443, 390] on p "The column should be changeable - it's designed for permission management. Howe…" at bounding box center [353, 368] width 581 height 80
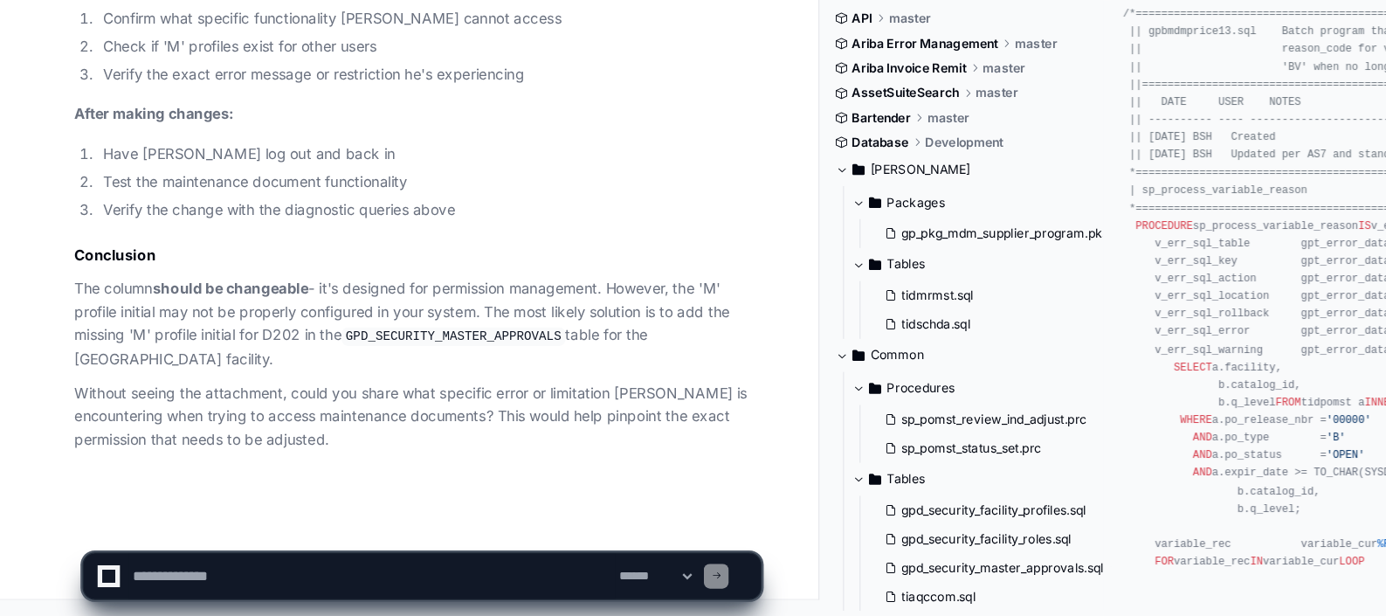
click at [348, 235] on li "Have [PERSON_NAME] log out and back in" at bounding box center [362, 225] width 561 height 20
